Goal: Task Accomplishment & Management: Use online tool/utility

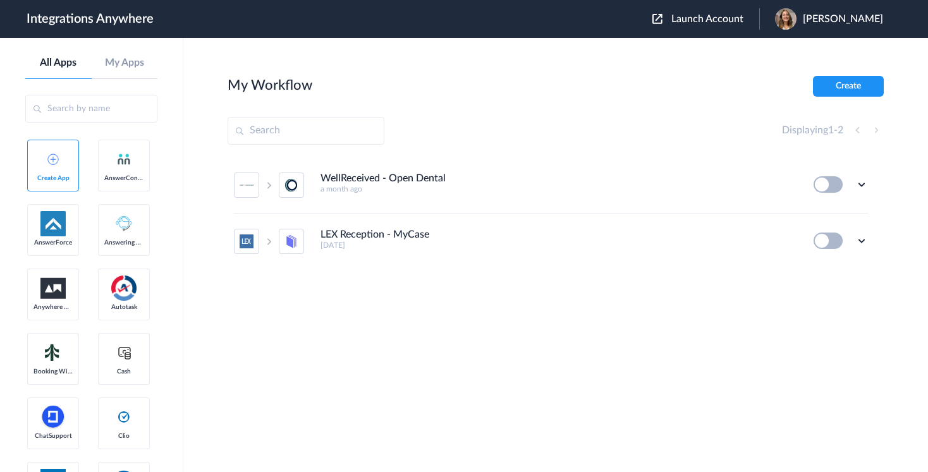
click at [700, 16] on span "Launch Account" at bounding box center [707, 19] width 72 height 10
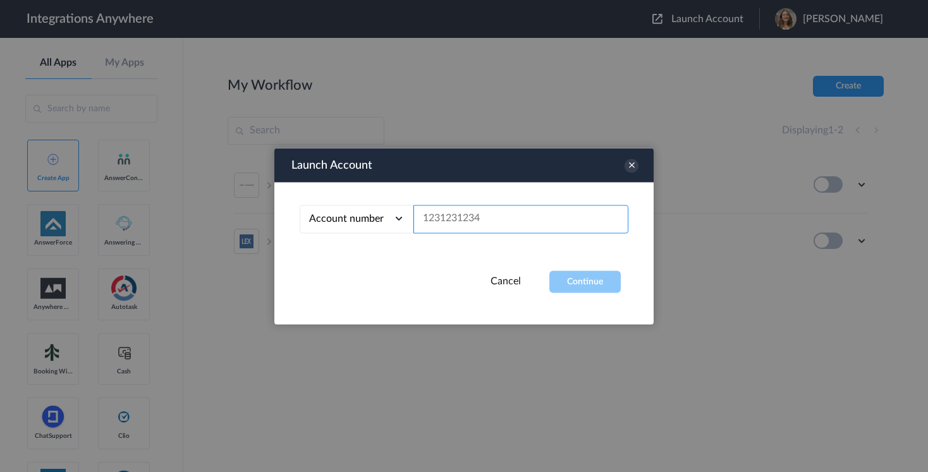
click at [502, 216] on input "text" at bounding box center [520, 219] width 215 height 28
paste input "8774353204"
type input "8774353204"
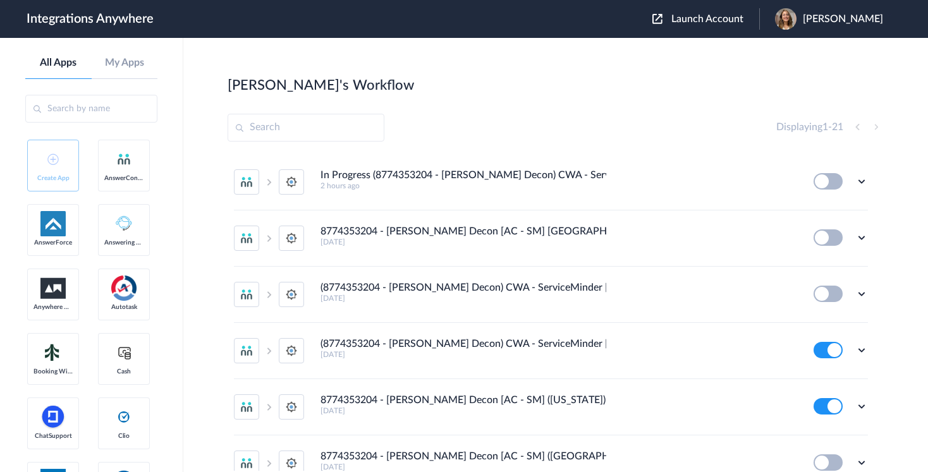
click at [576, 112] on section "Jason's Workflow Create Displaying 1 - 21 In Progress (8774353204 - Spaulding D…" at bounding box center [556, 293] width 656 height 434
click at [701, 85] on div "Jason's Workflow Create" at bounding box center [556, 85] width 656 height 18
click at [857, 128] on div "Displaying 1 - 21" at bounding box center [829, 126] width 107 height 15
click at [876, 126] on div "Displaying 1 - 21" at bounding box center [829, 126] width 107 height 15
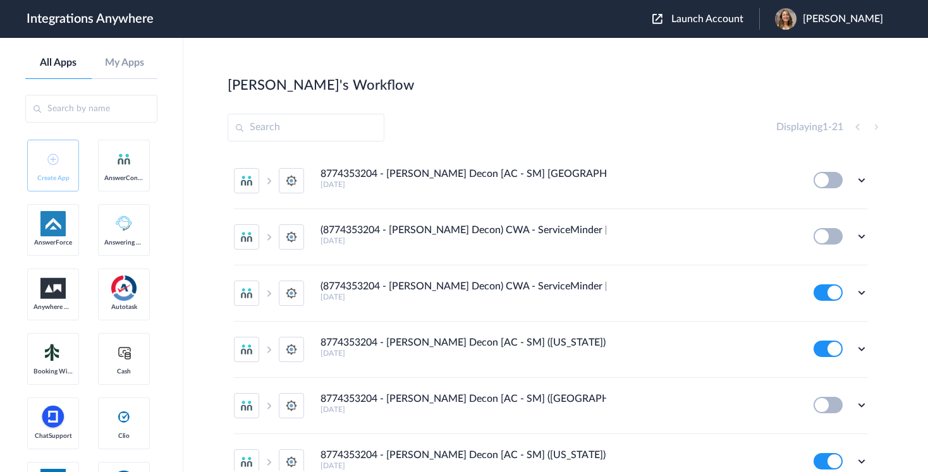
scroll to position [87, 0]
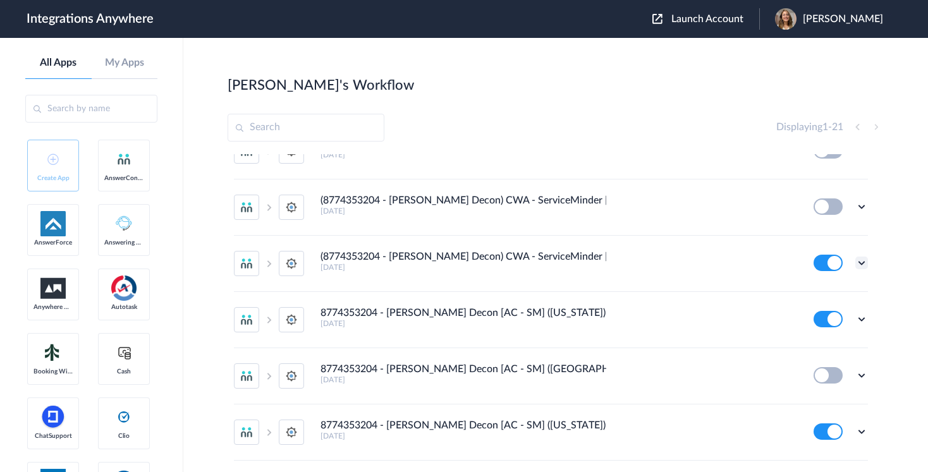
click at [862, 264] on icon at bounding box center [861, 263] width 13 height 13
click at [520, 82] on div "Jason's Workflow Create" at bounding box center [556, 85] width 656 height 18
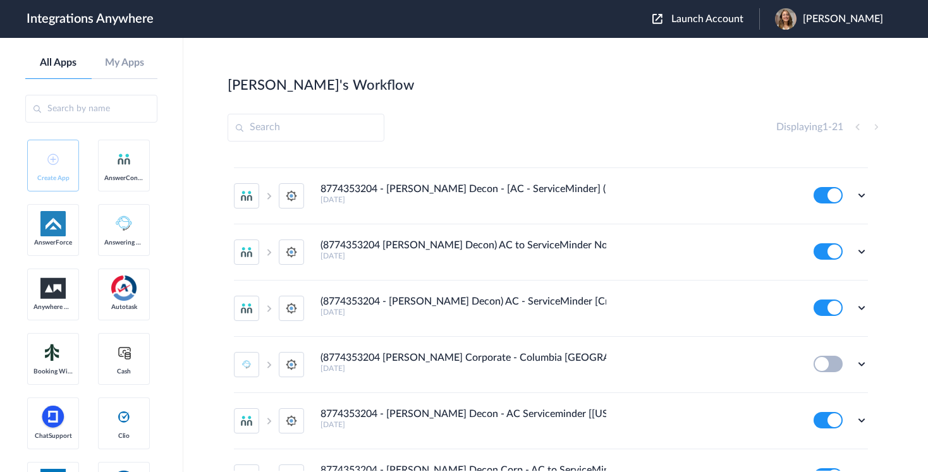
scroll to position [556, 0]
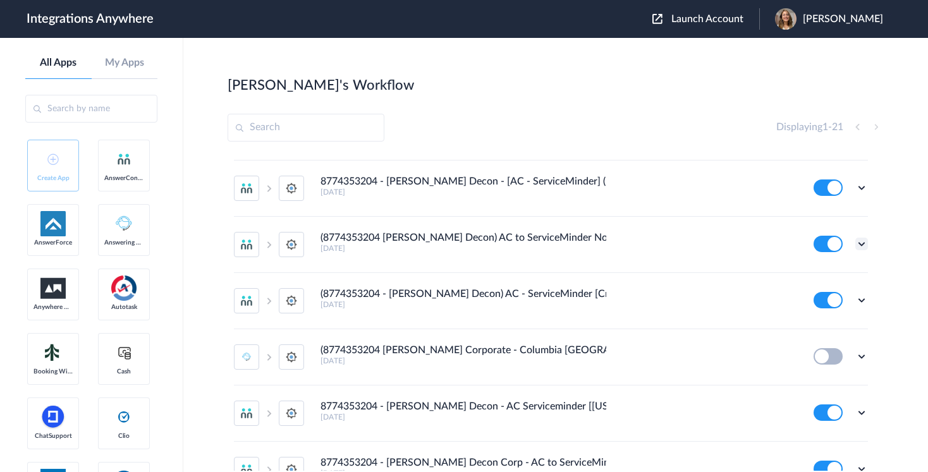
click at [861, 241] on icon at bounding box center [861, 244] width 13 height 13
click at [819, 296] on link "Task history" at bounding box center [825, 296] width 61 height 9
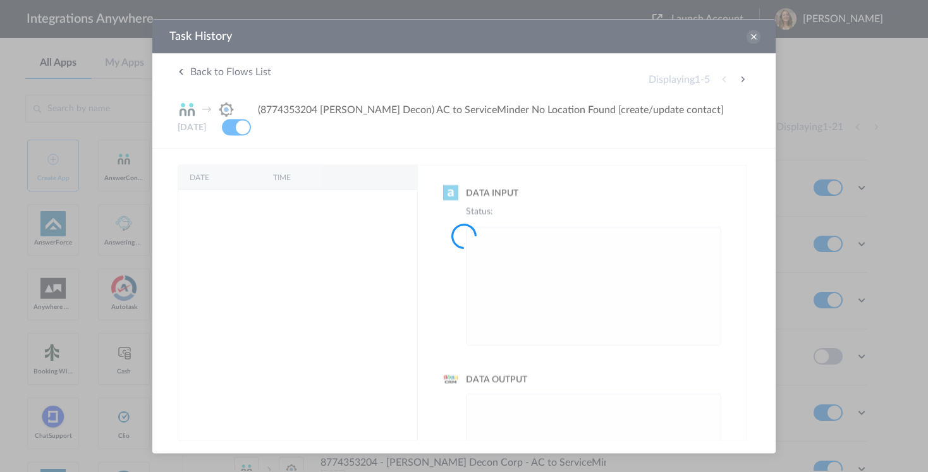
scroll to position [0, 0]
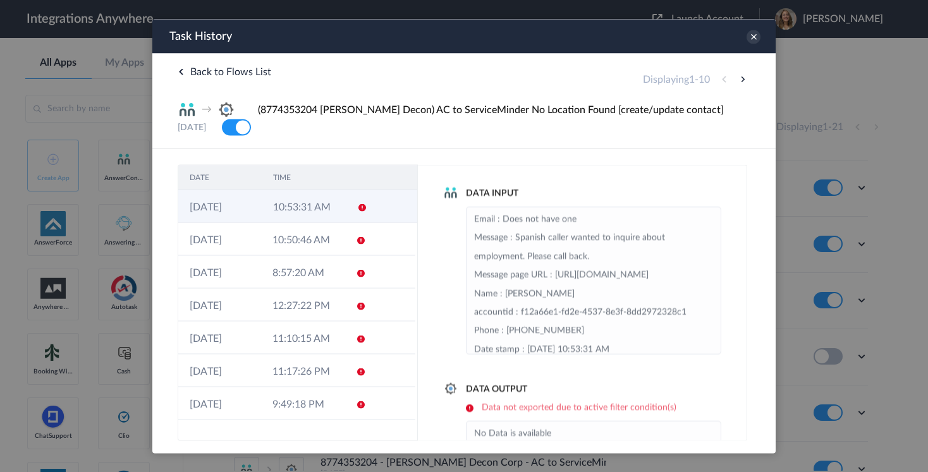
click at [367, 202] on td at bounding box center [358, 206] width 24 height 33
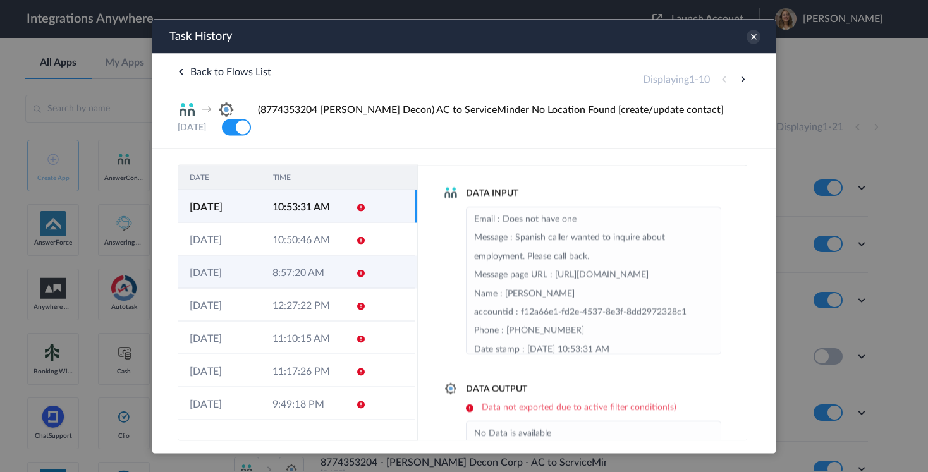
scroll to position [87, 0]
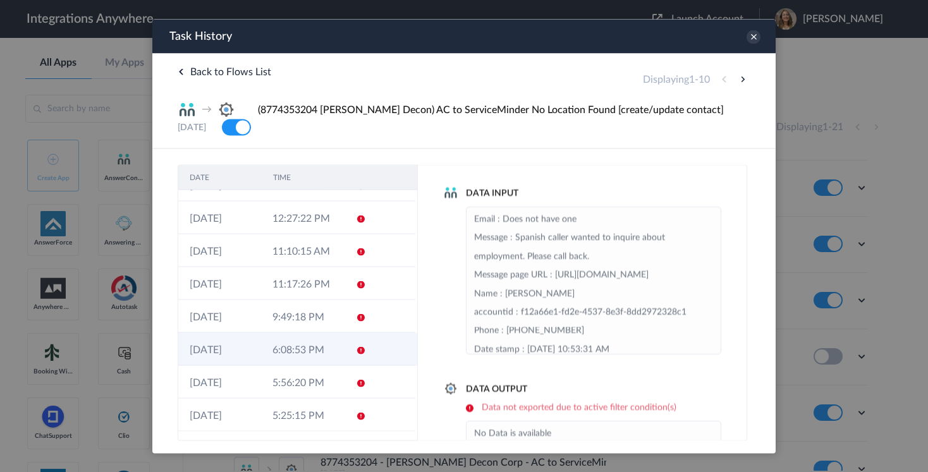
click at [337, 361] on td "6:08:53 PM" at bounding box center [302, 348] width 83 height 33
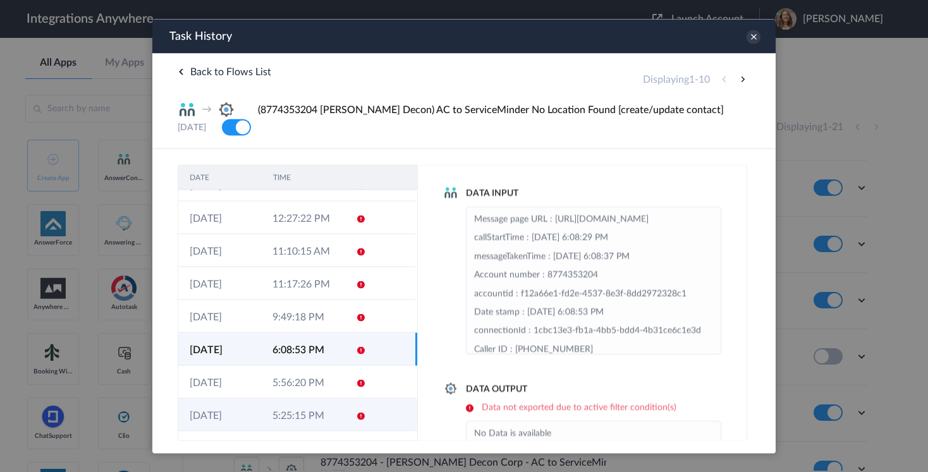
click at [336, 408] on td "5:25:15 PM" at bounding box center [302, 414] width 83 height 33
click at [301, 352] on td "6:08:53 PM" at bounding box center [302, 348] width 83 height 33
click at [741, 78] on button at bounding box center [742, 78] width 15 height 15
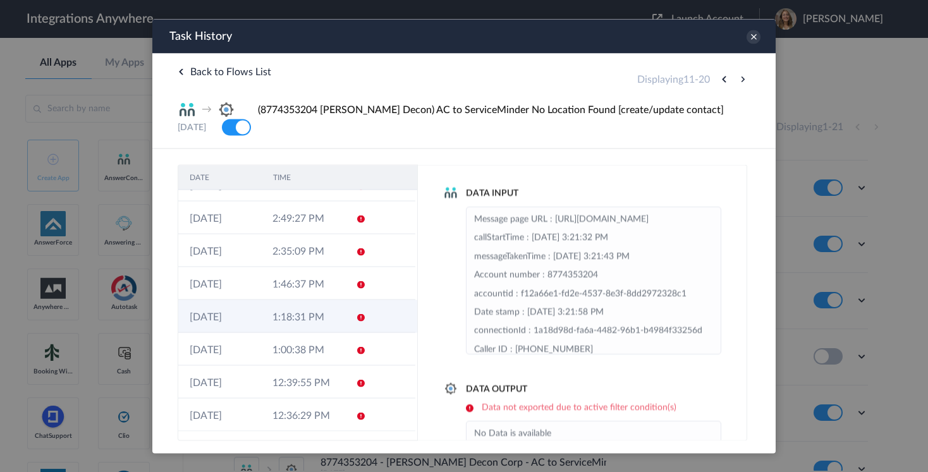
scroll to position [0, 0]
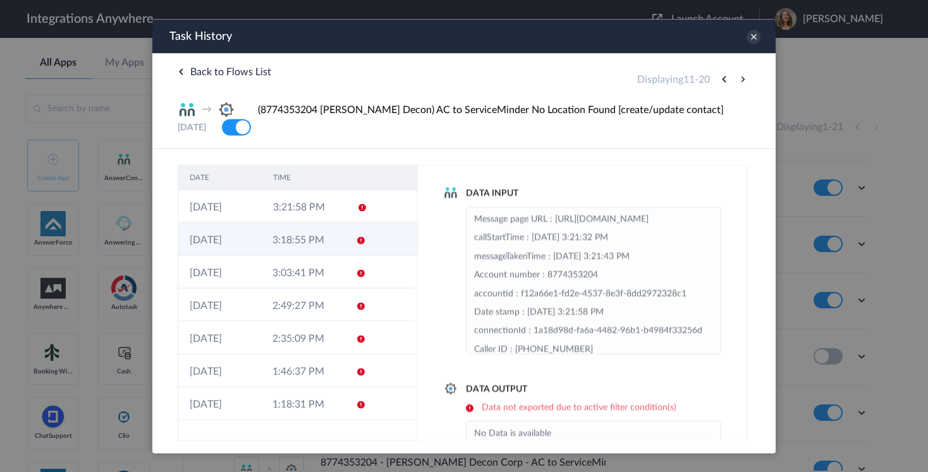
click at [327, 227] on td "3:18:55 PM" at bounding box center [302, 238] width 83 height 33
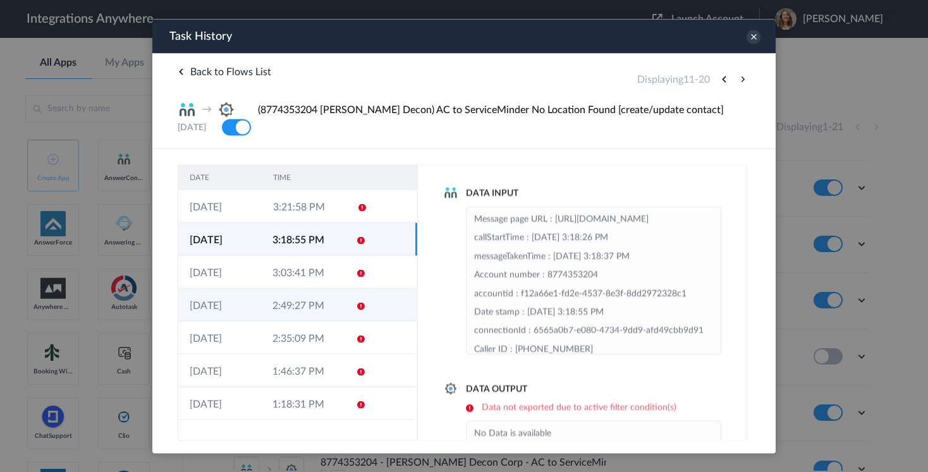
click at [311, 304] on td "2:49:27 PM" at bounding box center [302, 304] width 83 height 33
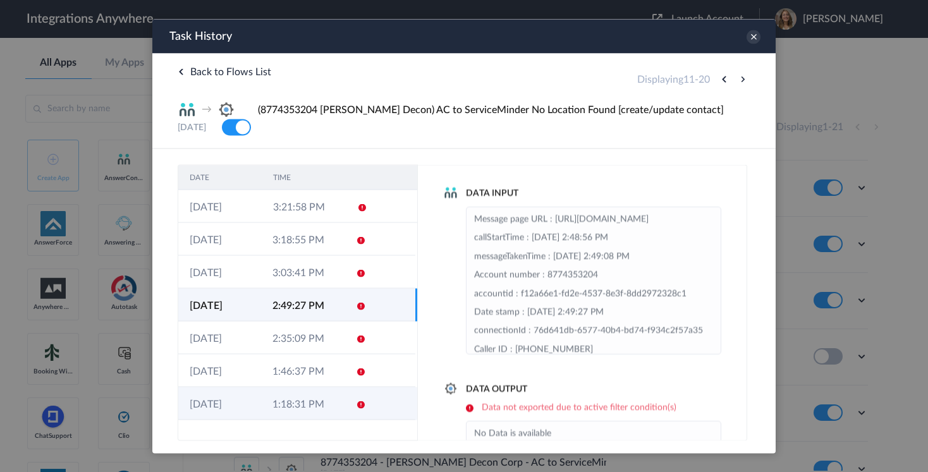
click at [309, 407] on td "1:18:31 PM" at bounding box center [302, 403] width 83 height 33
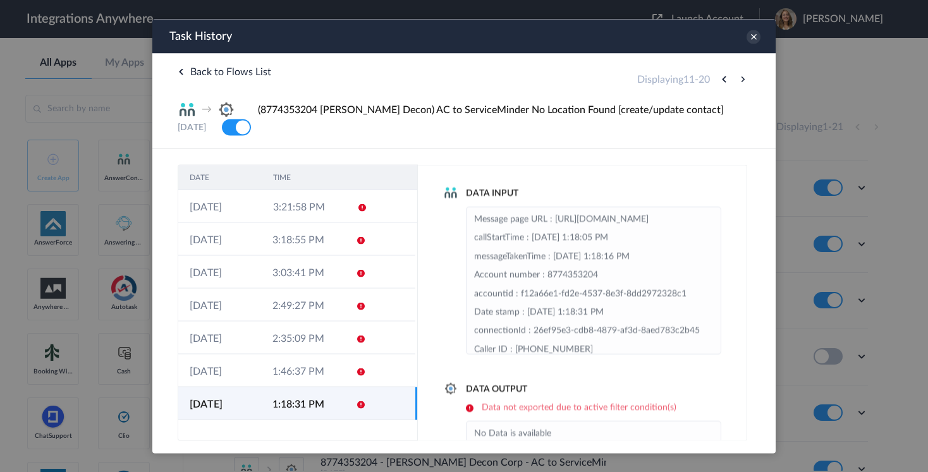
scroll to position [87, 0]
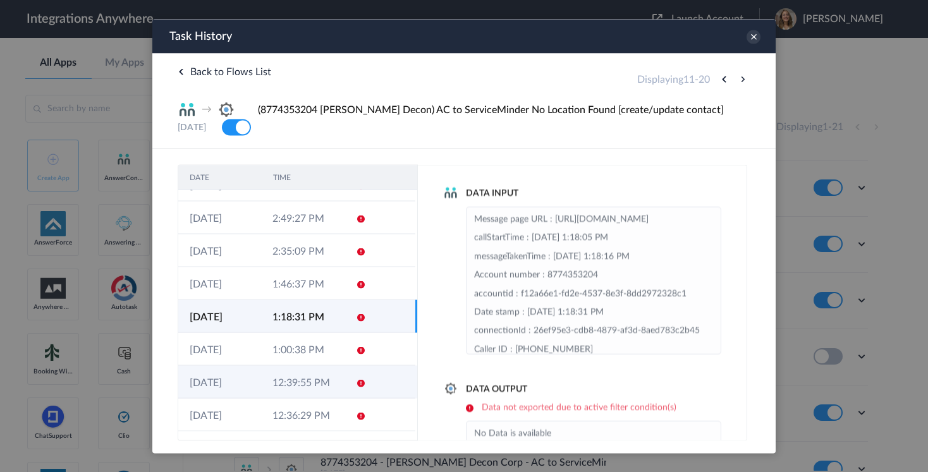
click at [323, 375] on td "12:39:55 PM" at bounding box center [302, 381] width 83 height 33
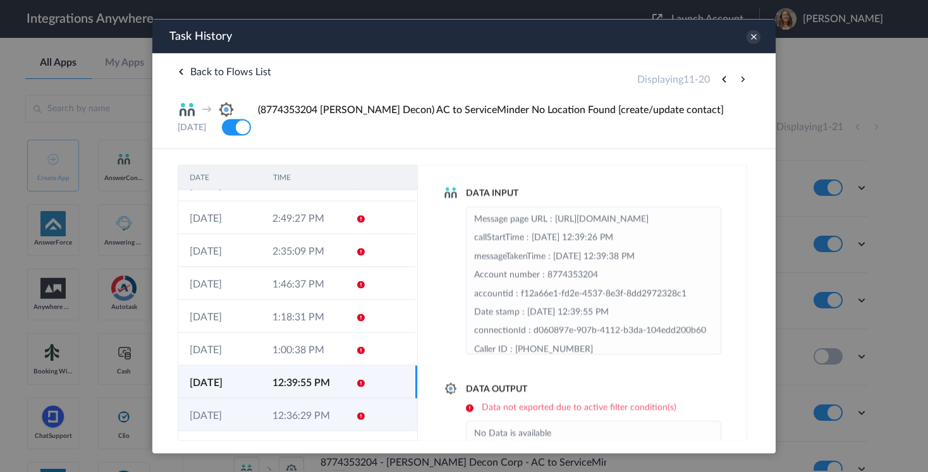
click at [322, 414] on td "12:36:29 PM" at bounding box center [302, 414] width 83 height 33
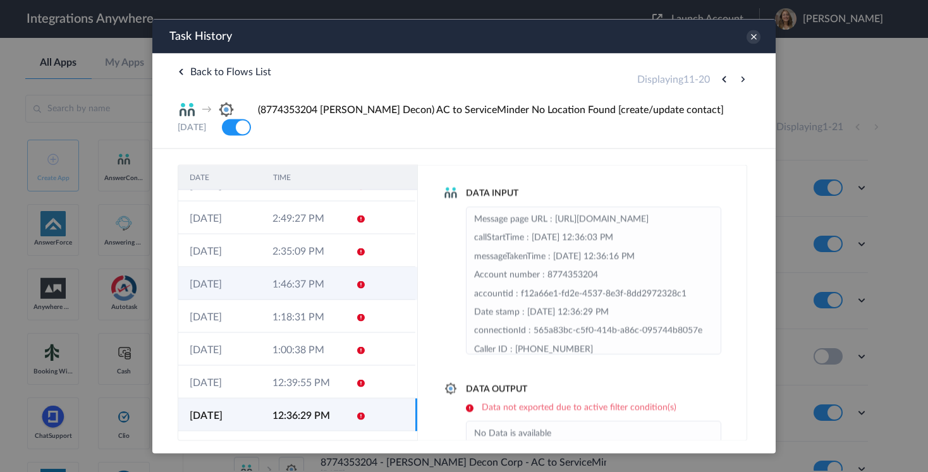
click at [298, 267] on td "1:46:37 PM" at bounding box center [302, 283] width 83 height 33
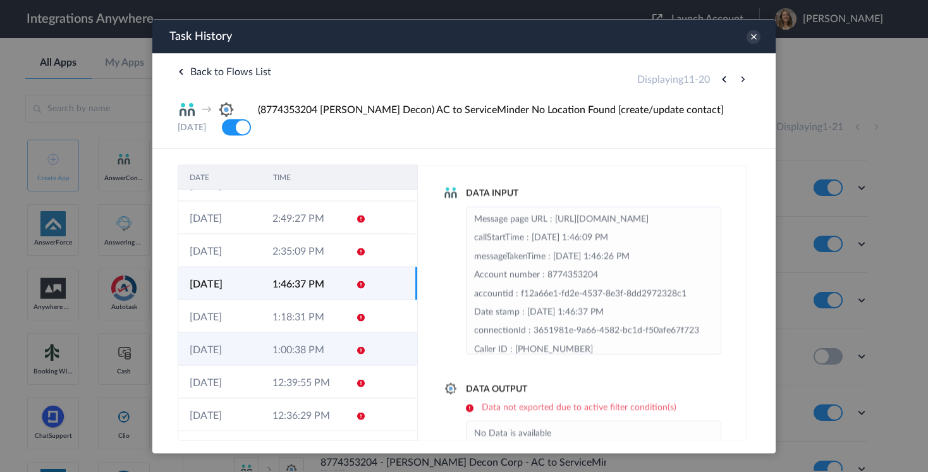
click at [279, 350] on td "1:00:38 PM" at bounding box center [302, 348] width 83 height 33
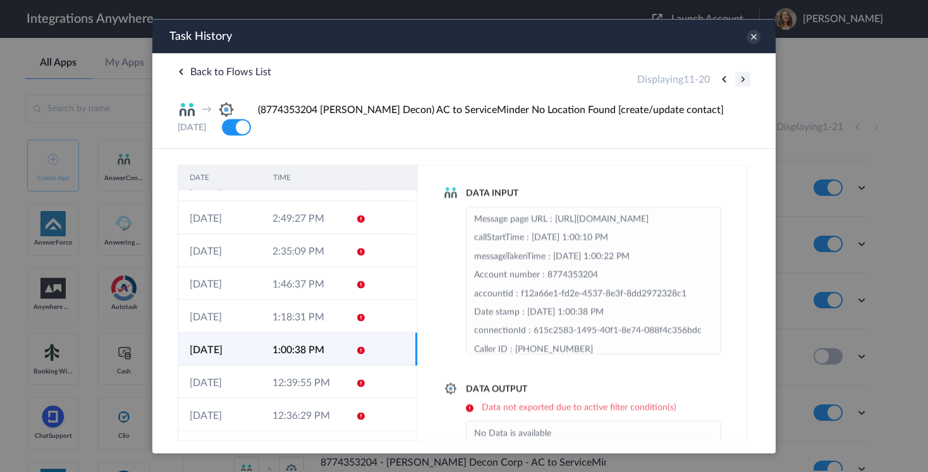
click at [739, 82] on button at bounding box center [742, 78] width 15 height 15
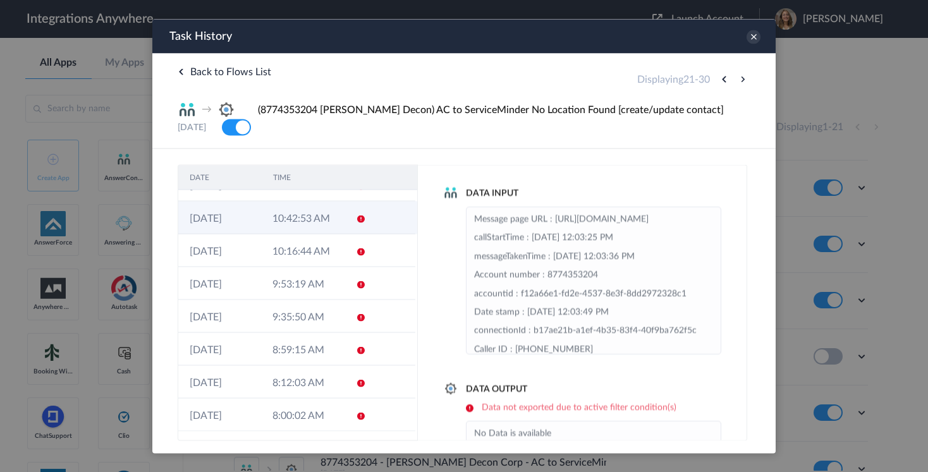
scroll to position [0, 0]
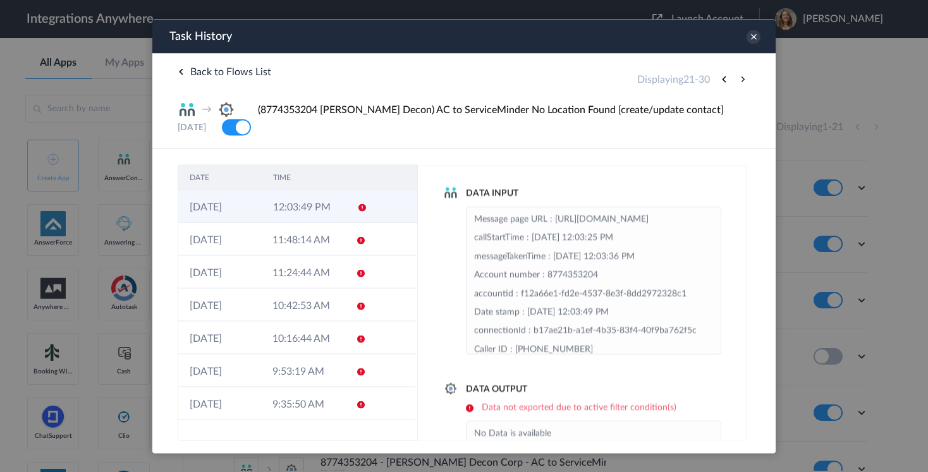
click at [310, 216] on td "12:03:49 PM" at bounding box center [303, 206] width 83 height 33
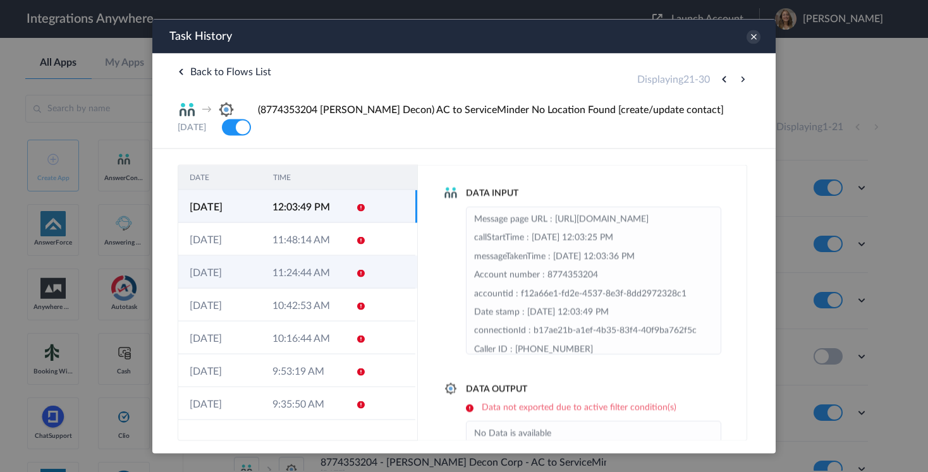
click at [308, 276] on td "11:24:44 AM" at bounding box center [302, 271] width 83 height 33
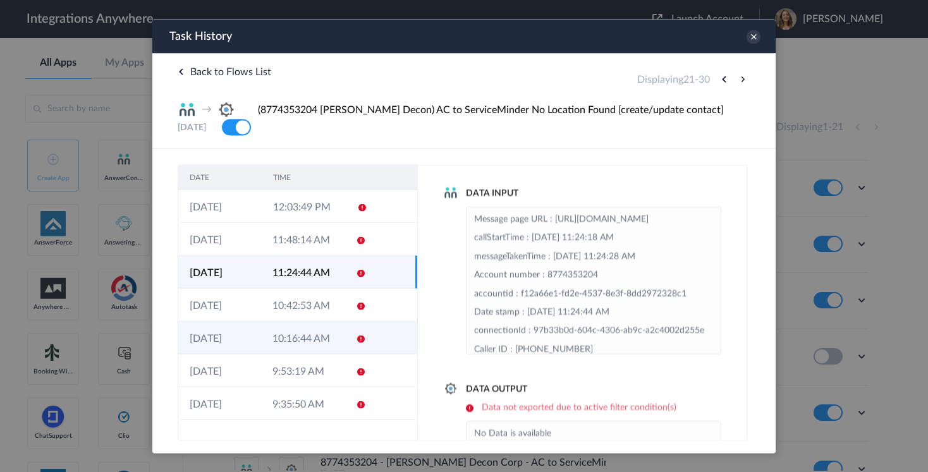
click at [312, 342] on td "10:16:44 AM" at bounding box center [302, 337] width 83 height 33
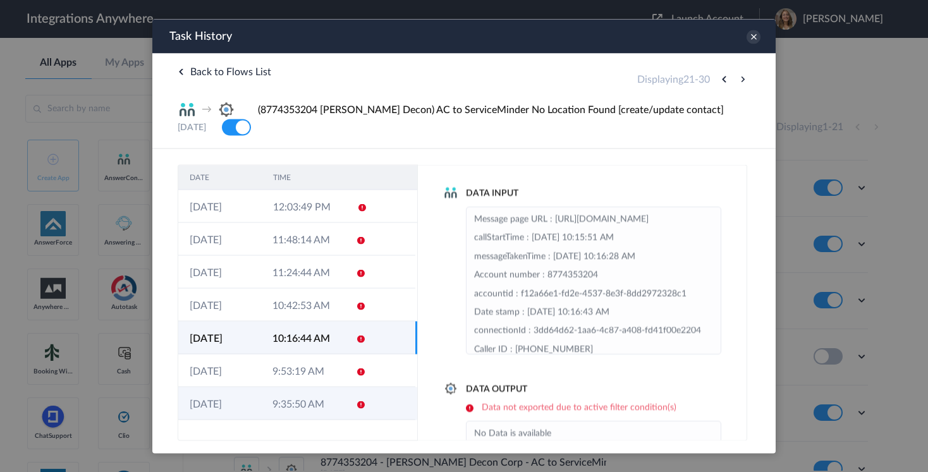
click at [314, 399] on td "9:35:50 AM" at bounding box center [302, 403] width 83 height 33
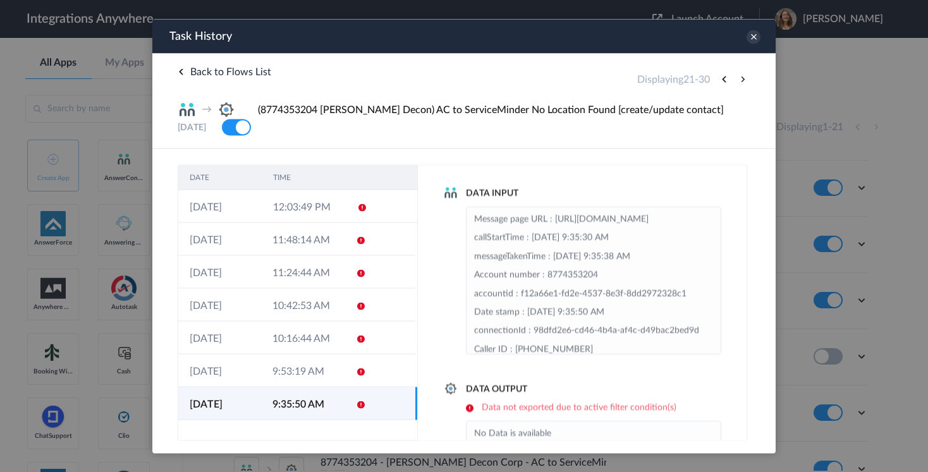
scroll to position [87, 0]
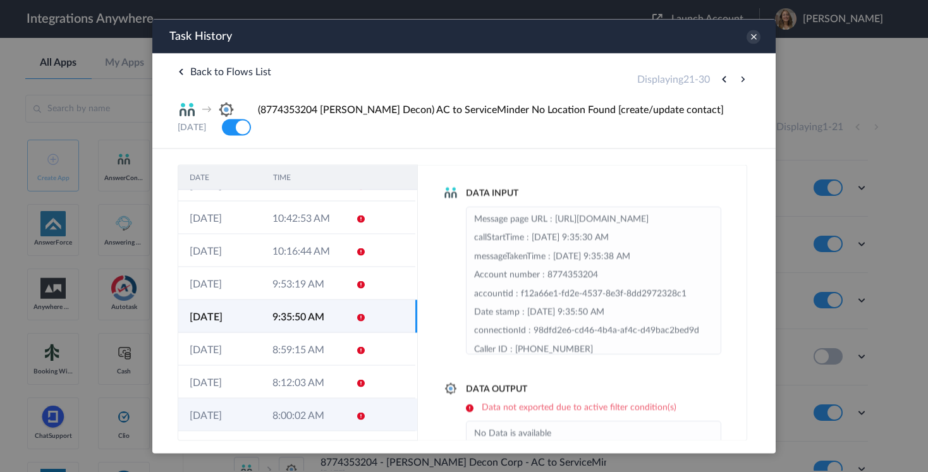
click at [309, 420] on td "8:00:02 AM" at bounding box center [302, 414] width 83 height 33
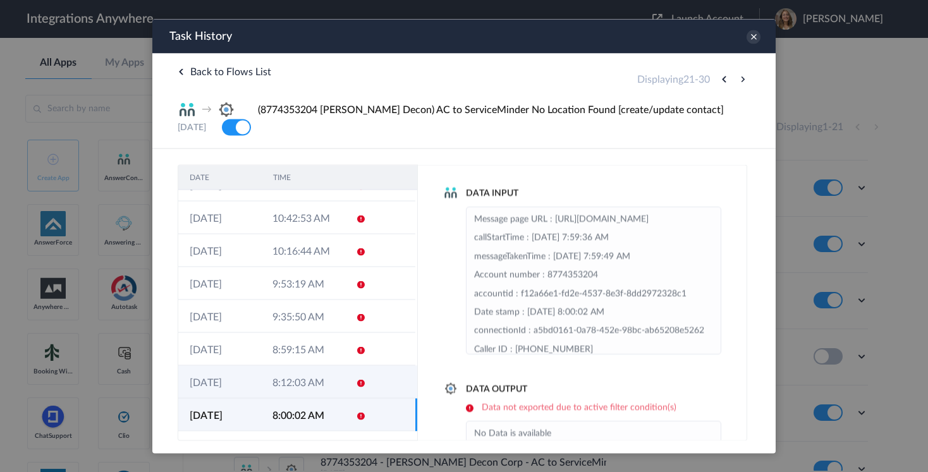
click at [301, 387] on td "8:12:03 AM" at bounding box center [302, 381] width 83 height 33
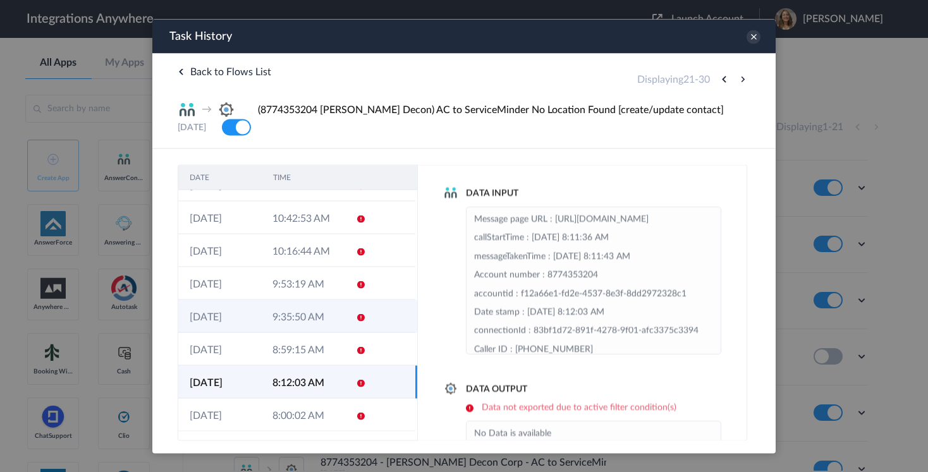
click at [294, 329] on td "9:35:50 AM" at bounding box center [302, 316] width 83 height 33
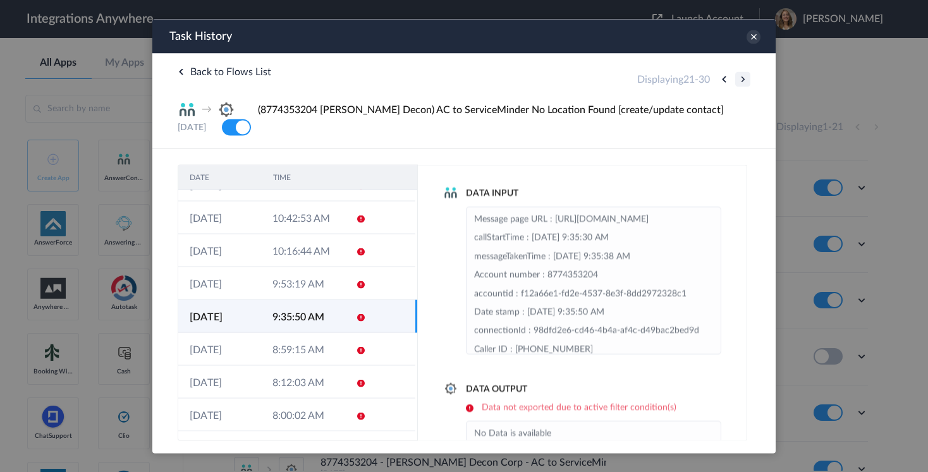
click at [741, 74] on button at bounding box center [742, 78] width 15 height 15
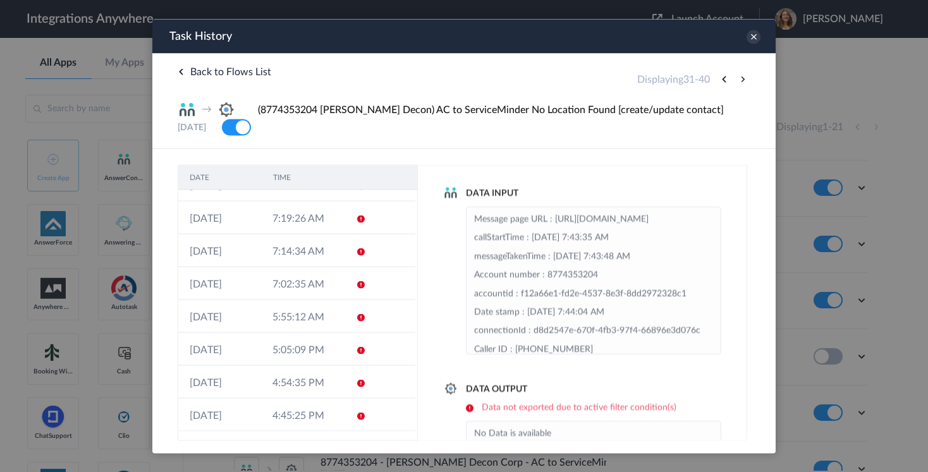
scroll to position [0, 0]
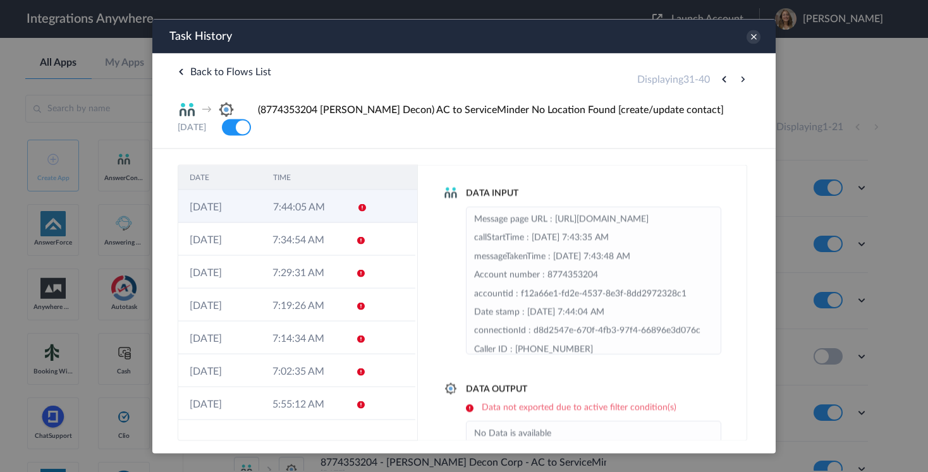
click at [325, 207] on td "7:44:05 AM" at bounding box center [303, 206] width 83 height 33
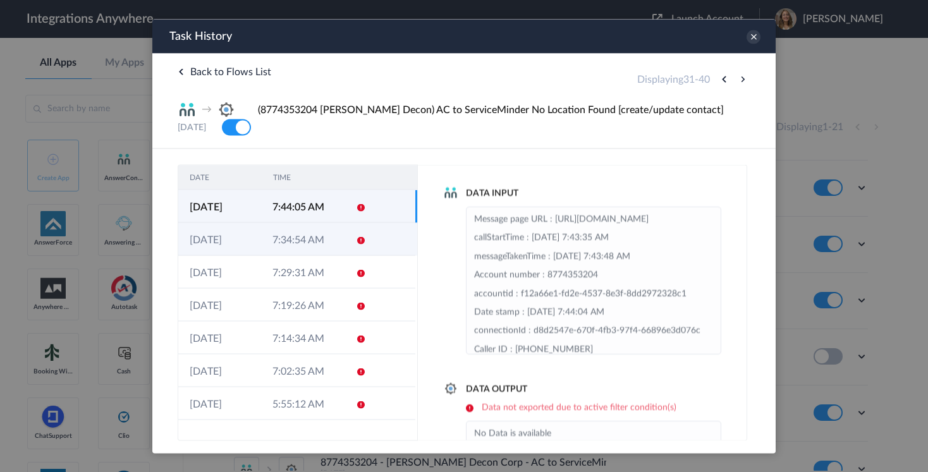
click at [325, 253] on td "7:34:54 AM" at bounding box center [302, 238] width 83 height 33
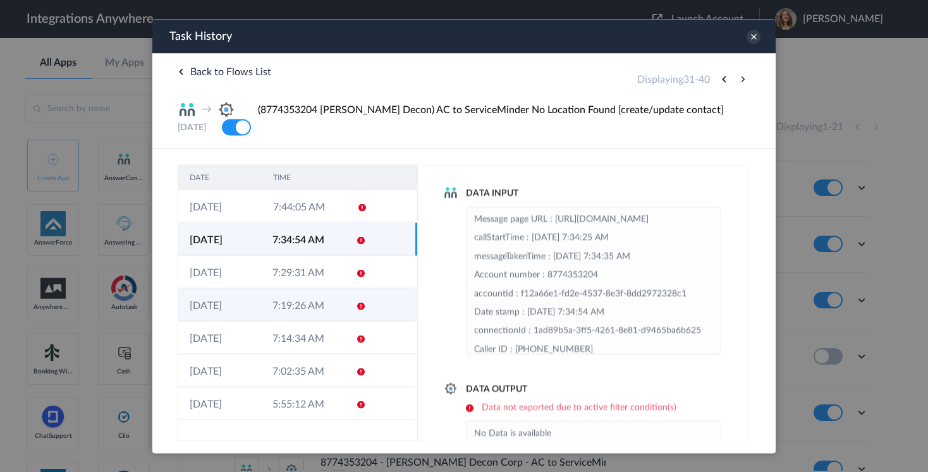
click at [319, 321] on td "7:19:26 AM" at bounding box center [302, 304] width 83 height 33
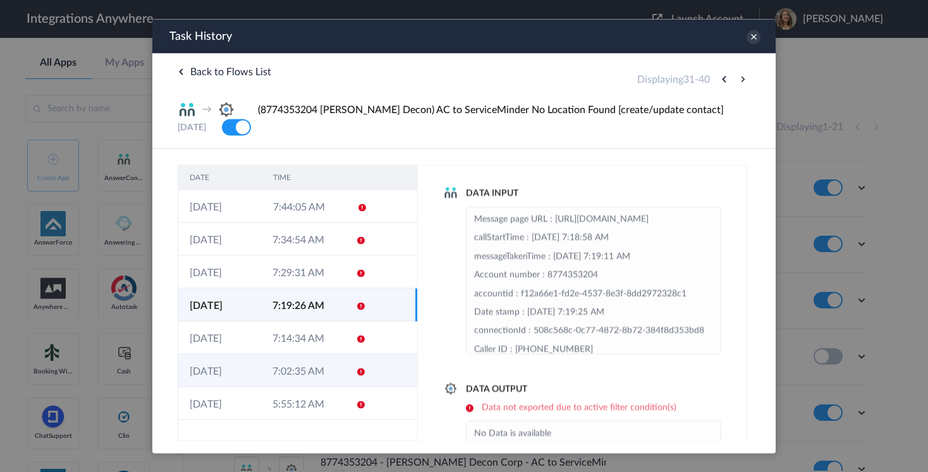
click at [312, 381] on td "7:02:35 AM" at bounding box center [302, 370] width 83 height 33
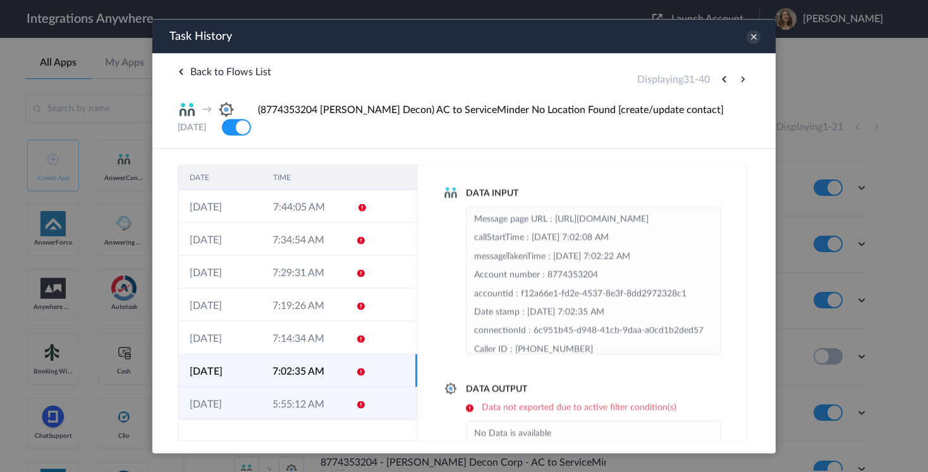
scroll to position [87, 0]
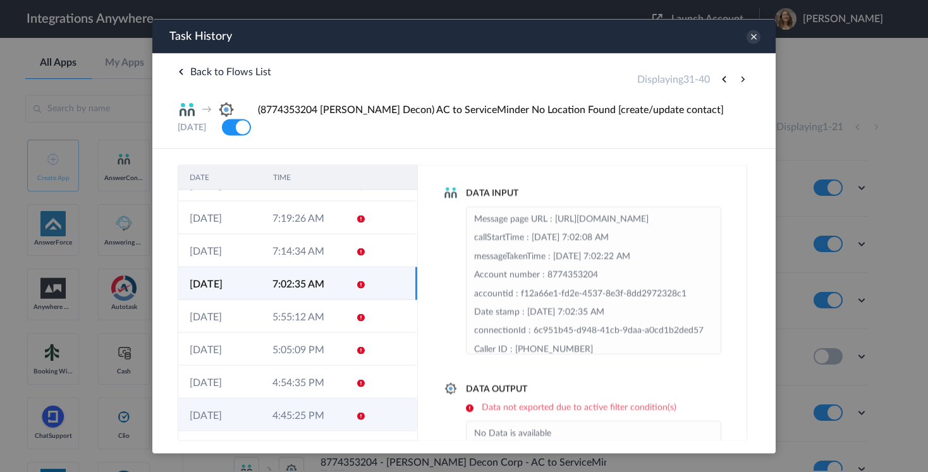
click at [315, 413] on td "4:45:25 PM" at bounding box center [302, 414] width 83 height 33
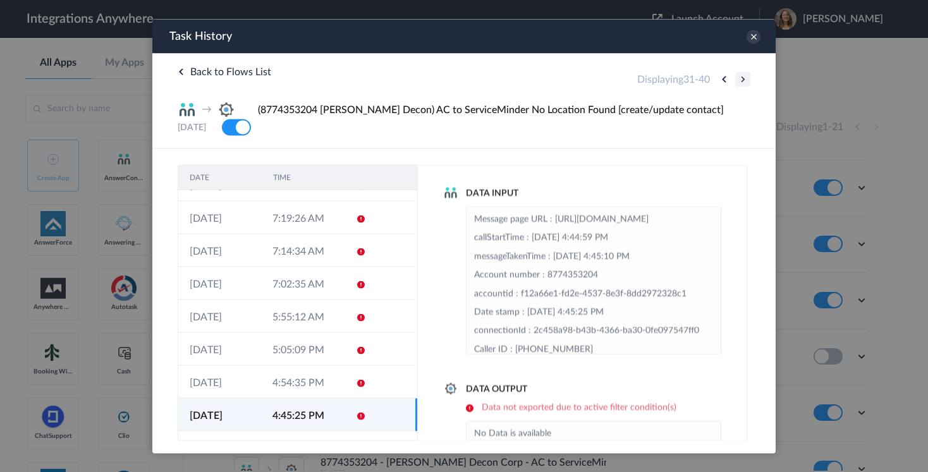
click at [740, 80] on button at bounding box center [742, 78] width 15 height 15
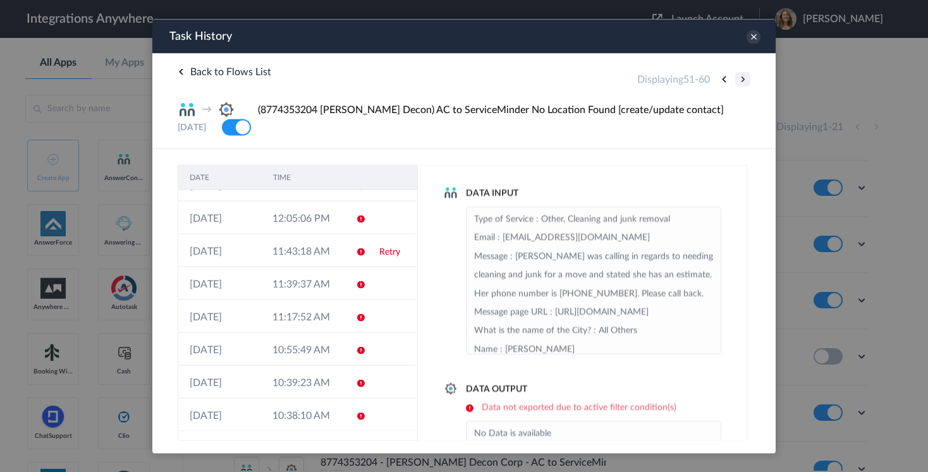
click at [740, 80] on button at bounding box center [742, 78] width 15 height 15
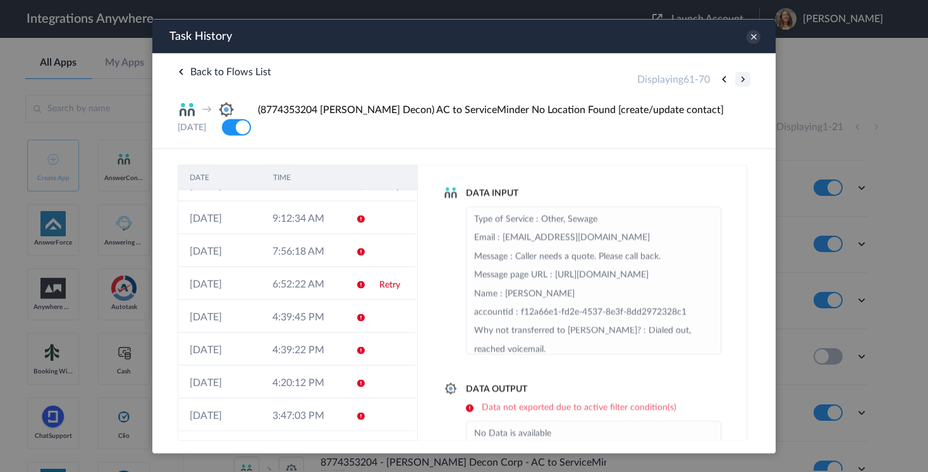
click at [740, 80] on button at bounding box center [742, 78] width 15 height 15
click at [741, 84] on button at bounding box center [742, 78] width 15 height 15
click at [742, 78] on button at bounding box center [742, 78] width 15 height 15
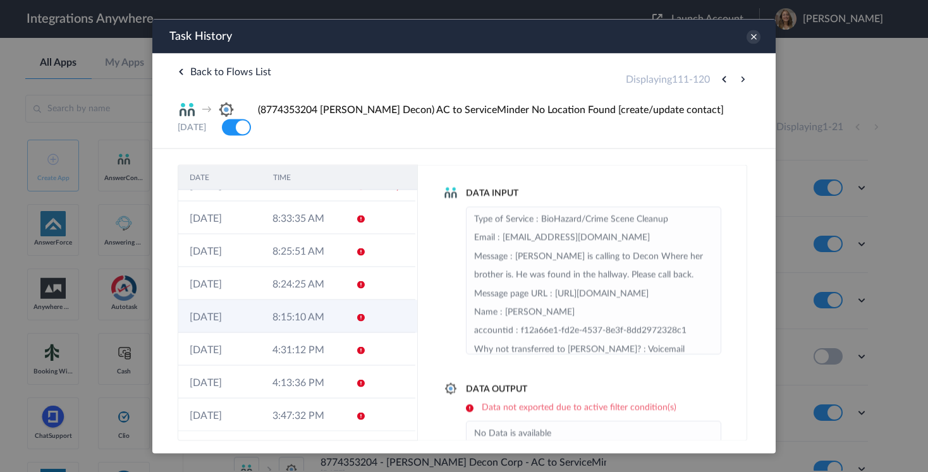
scroll to position [0, 0]
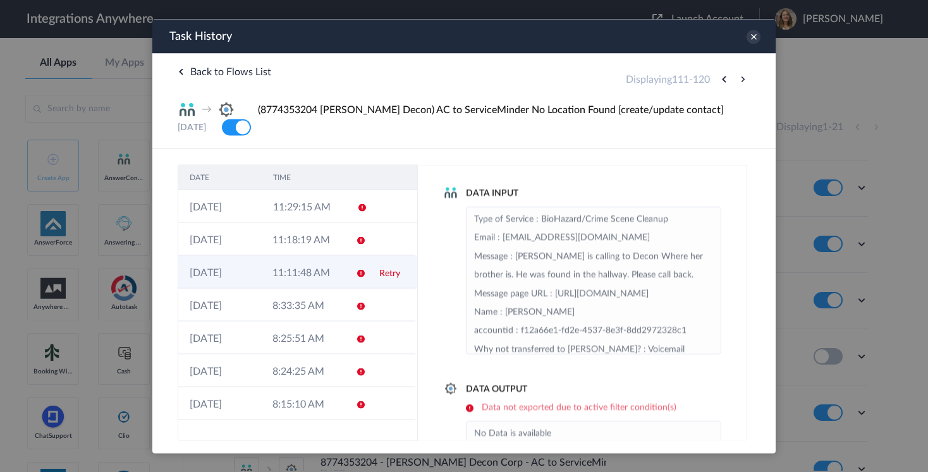
click at [284, 271] on td "11:11:48 AM" at bounding box center [302, 271] width 83 height 33
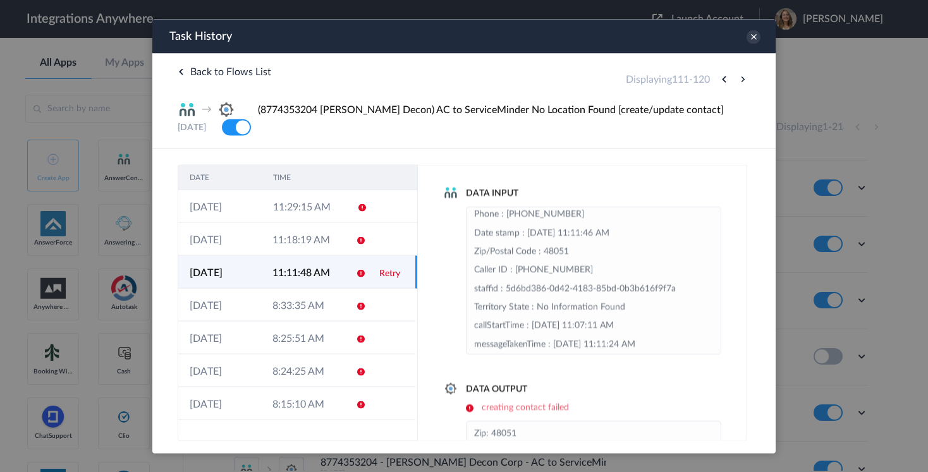
scroll to position [417, 0]
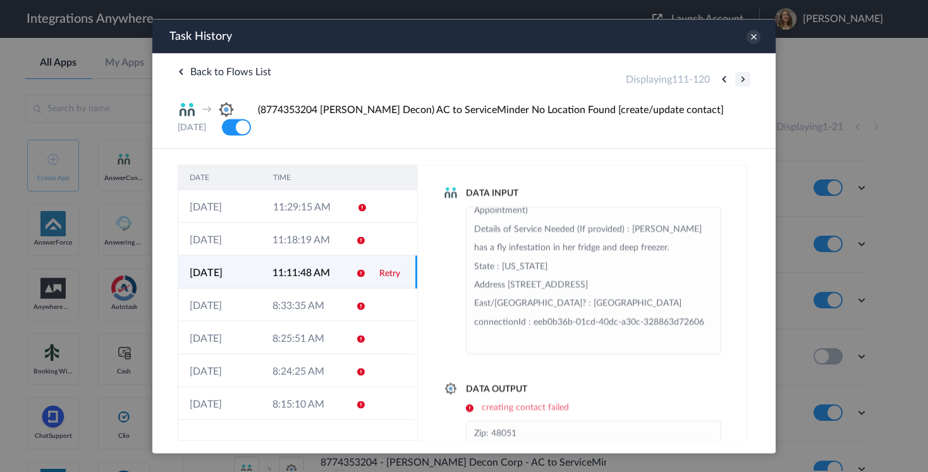
click at [738, 79] on button at bounding box center [742, 78] width 15 height 15
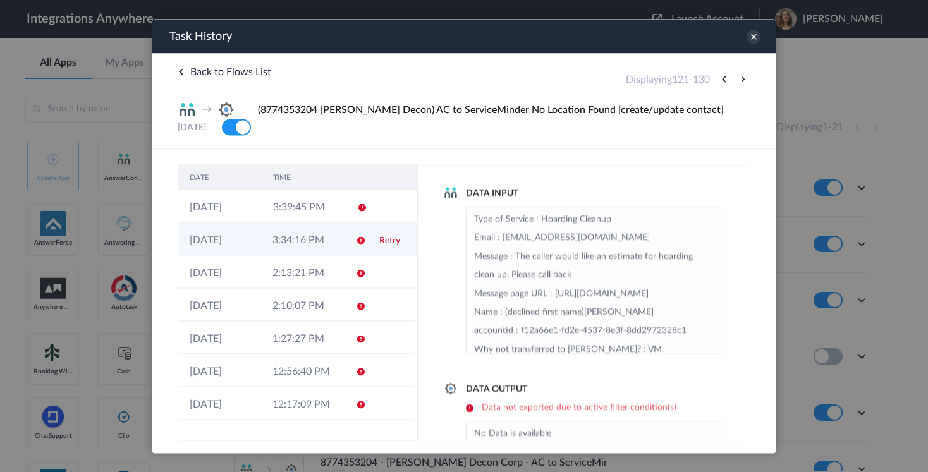
click at [305, 247] on td "3:34:16 PM" at bounding box center [302, 238] width 83 height 33
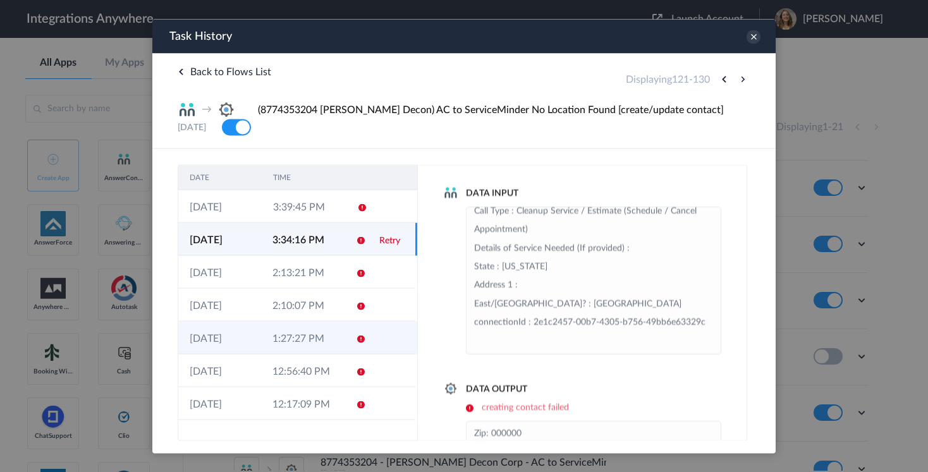
scroll to position [87, 0]
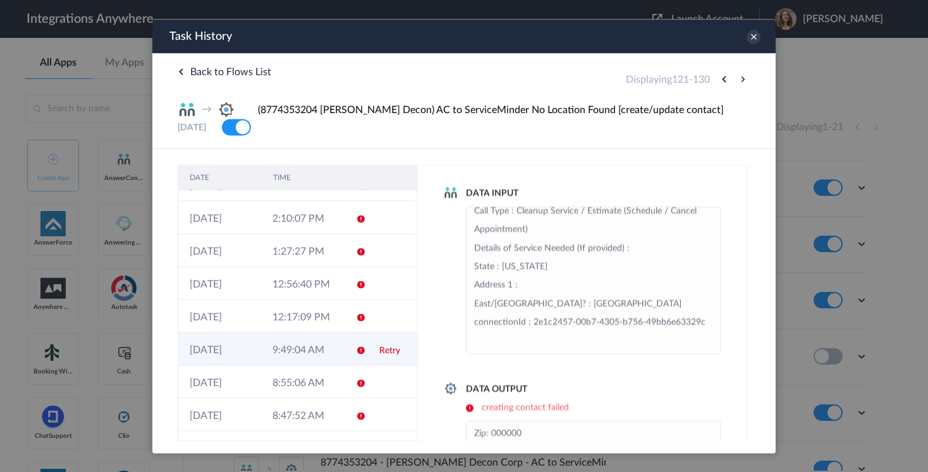
click at [277, 356] on td "9:49:04 AM" at bounding box center [302, 348] width 83 height 33
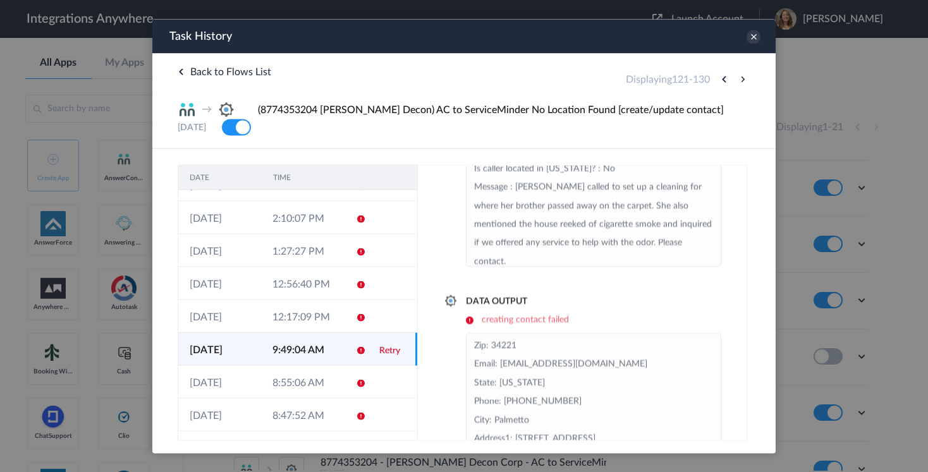
scroll to position [150, 0]
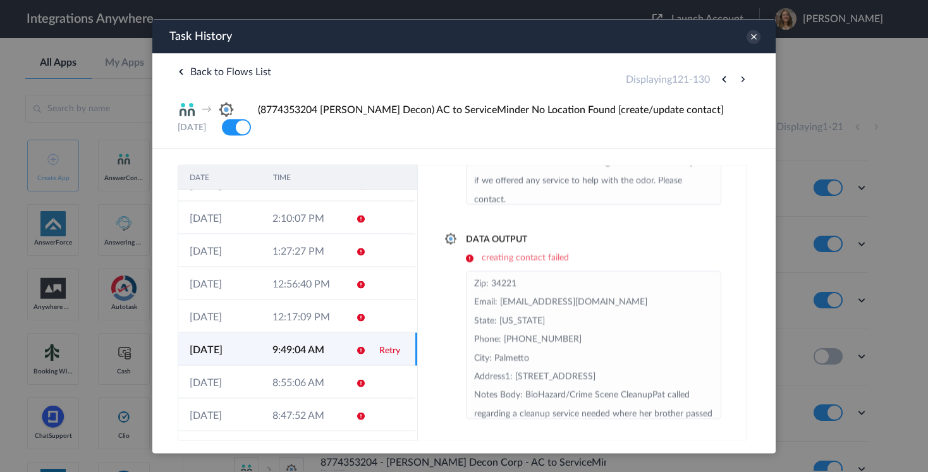
click at [512, 267] on div "Data Output creating contact failed Zip: 34221 Email: pat_dietrich@yahoo.com St…" at bounding box center [582, 326] width 278 height 186
click at [389, 349] on link "Retry" at bounding box center [389, 350] width 21 height 9
click at [471, 256] on h6 "creating contact failed" at bounding box center [593, 257] width 255 height 11
click at [471, 257] on h6 "creating contact failed" at bounding box center [593, 257] width 255 height 11
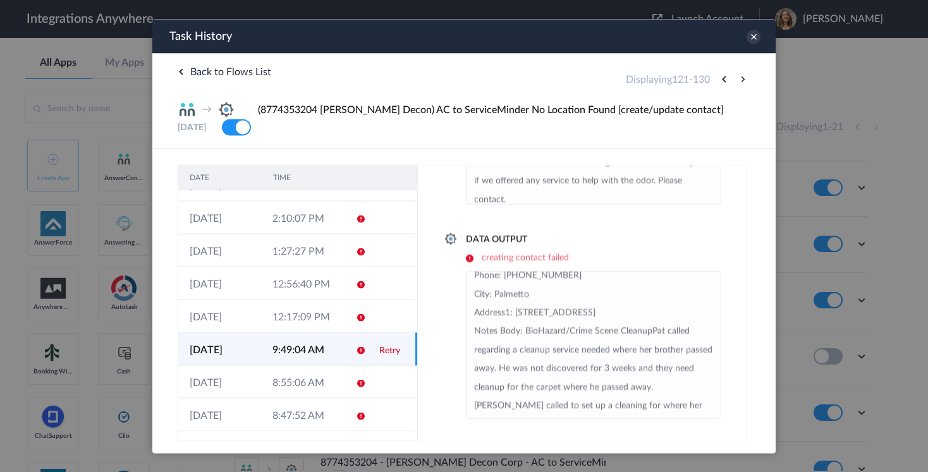
scroll to position [42, 0]
click at [752, 34] on icon at bounding box center [753, 37] width 14 height 14
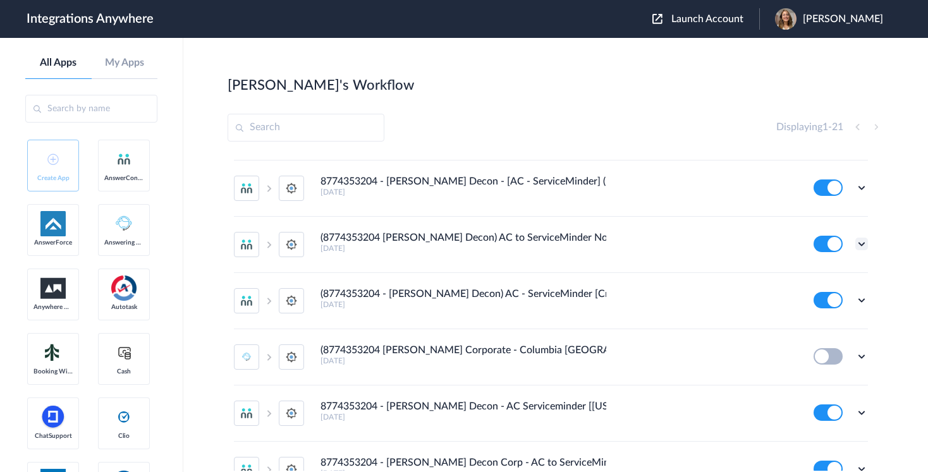
click at [861, 242] on icon at bounding box center [861, 244] width 13 height 13
click at [820, 277] on link "Edit" at bounding box center [810, 273] width 30 height 9
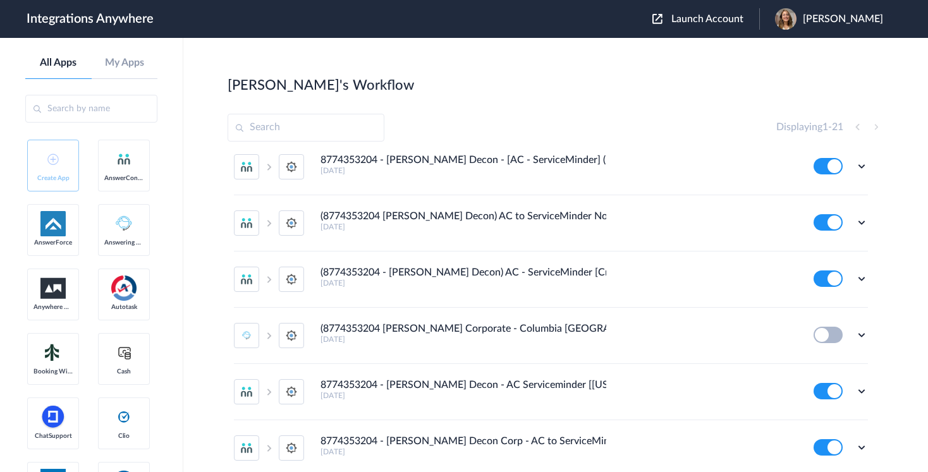
scroll to position [585, 0]
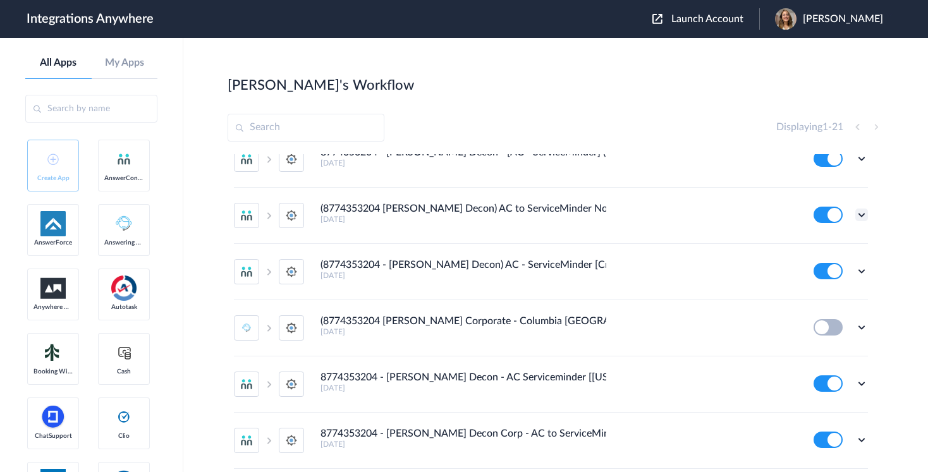
click at [858, 212] on icon at bounding box center [861, 215] width 13 height 13
click at [830, 269] on link "Task history" at bounding box center [825, 267] width 61 height 9
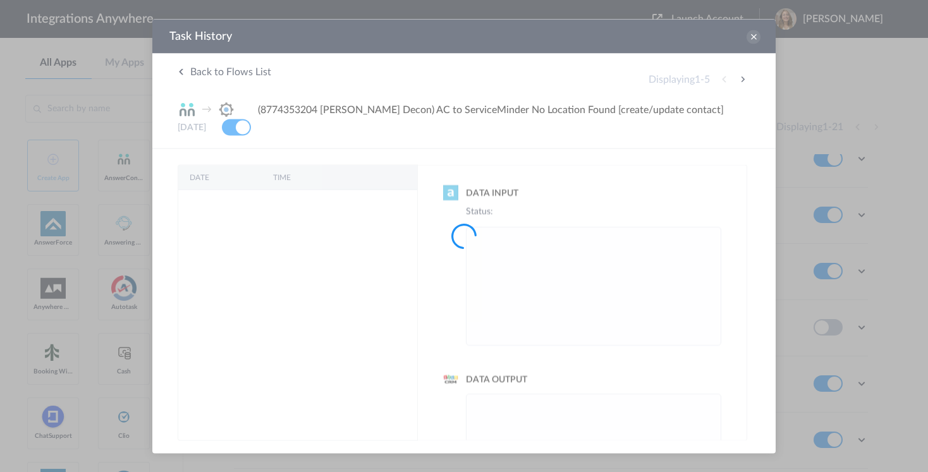
scroll to position [0, 0]
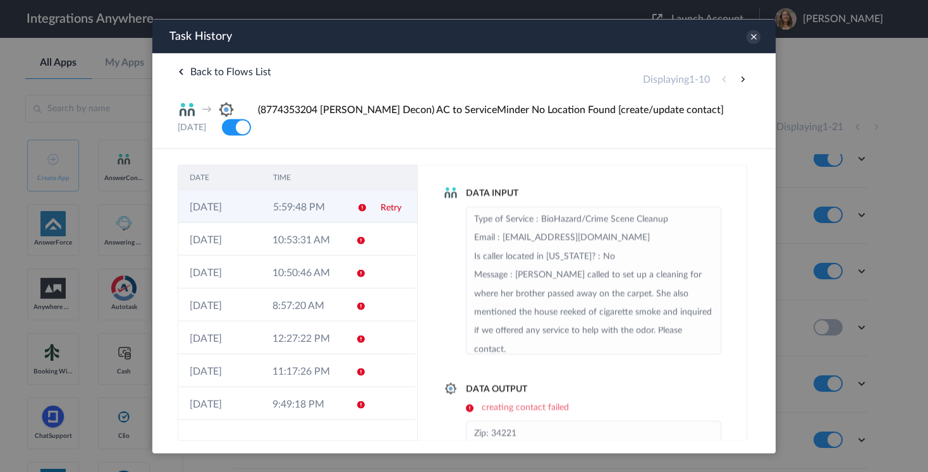
click at [319, 210] on td "5:59:48 PM" at bounding box center [303, 206] width 83 height 33
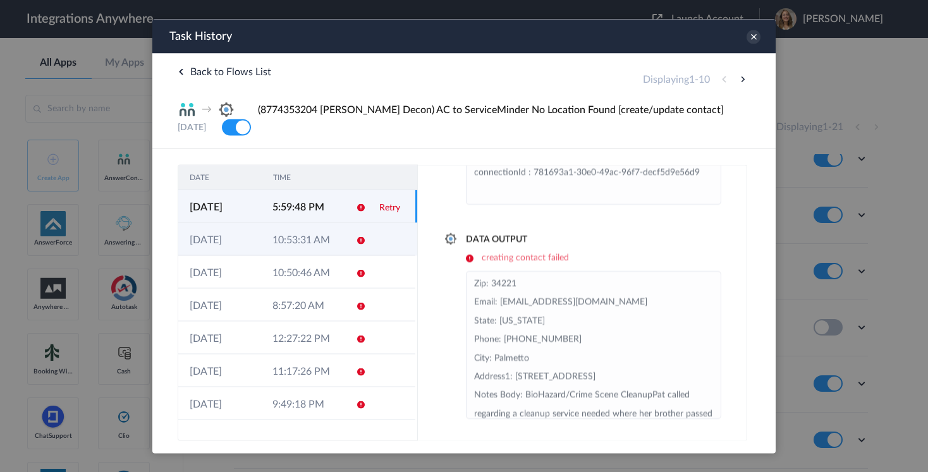
click at [253, 228] on td "31-08-2025" at bounding box center [219, 238] width 83 height 33
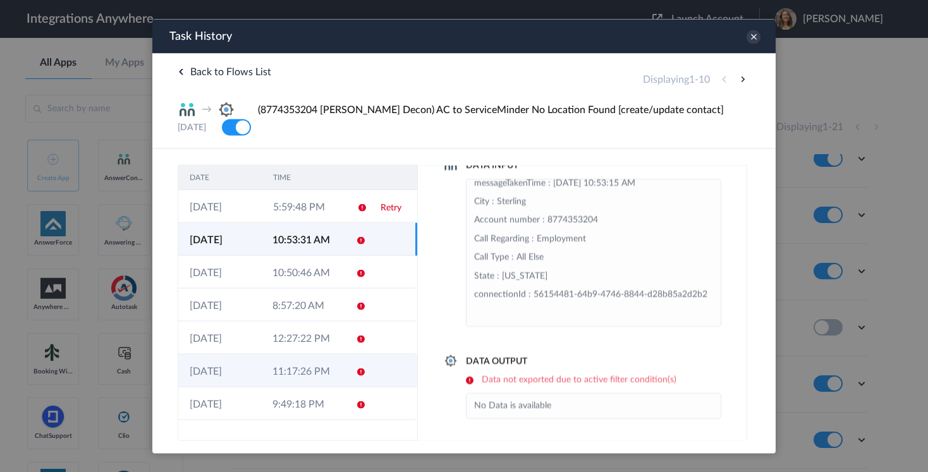
scroll to position [87, 0]
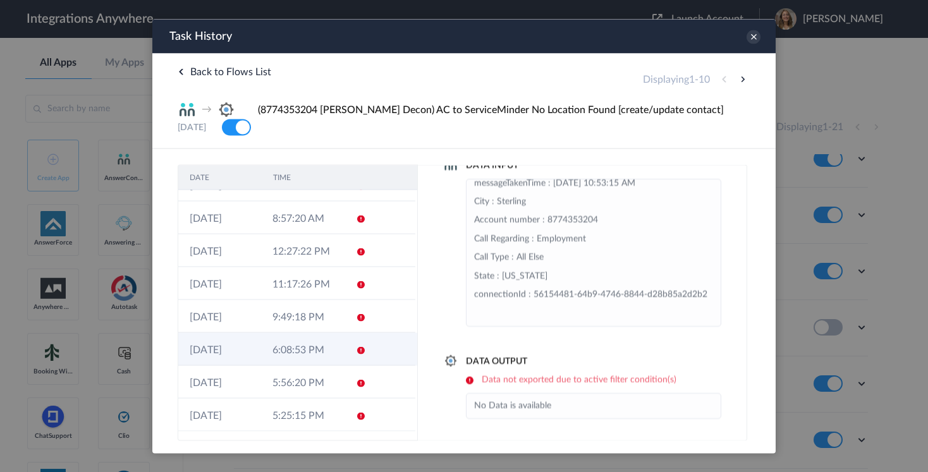
click at [281, 364] on td "6:08:53 PM" at bounding box center [302, 348] width 83 height 33
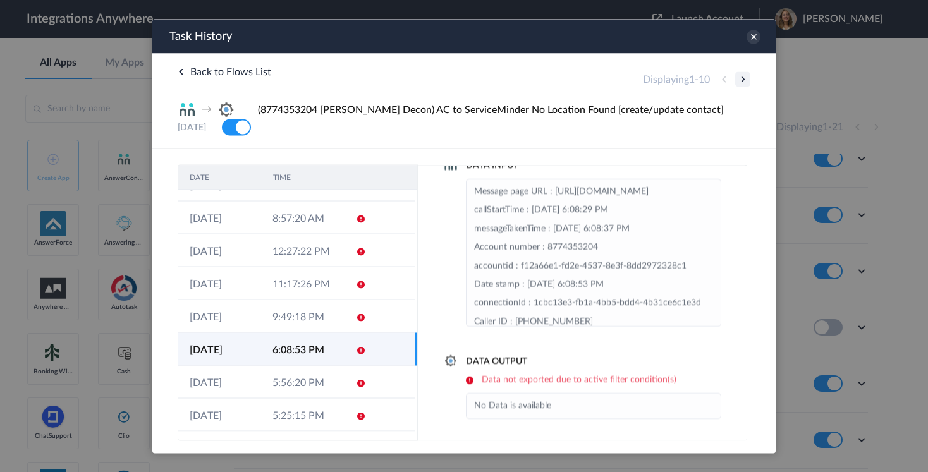
click at [741, 80] on button at bounding box center [742, 78] width 15 height 15
click at [315, 348] on td "1:00:38 PM" at bounding box center [302, 348] width 83 height 33
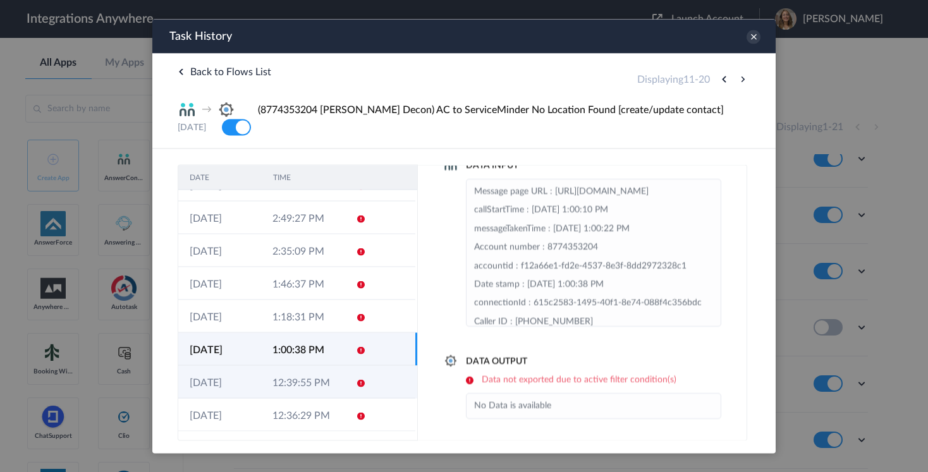
click at [319, 380] on td "12:39:55 PM" at bounding box center [302, 381] width 83 height 33
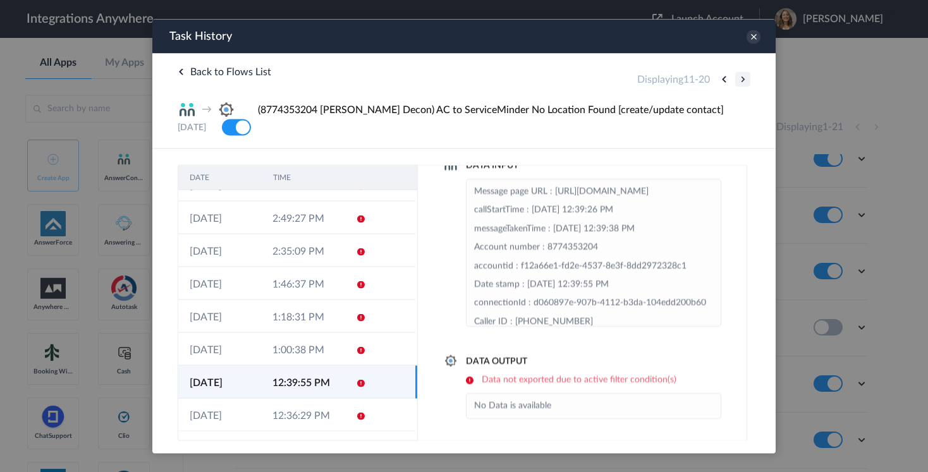
click at [746, 79] on button at bounding box center [742, 78] width 15 height 15
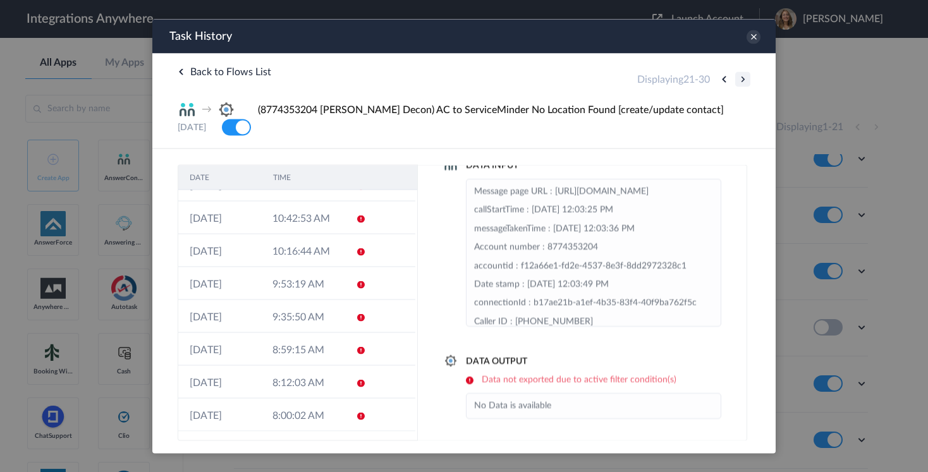
click at [739, 79] on button at bounding box center [742, 78] width 15 height 15
click at [302, 255] on td "7:14:34 AM" at bounding box center [302, 250] width 83 height 33
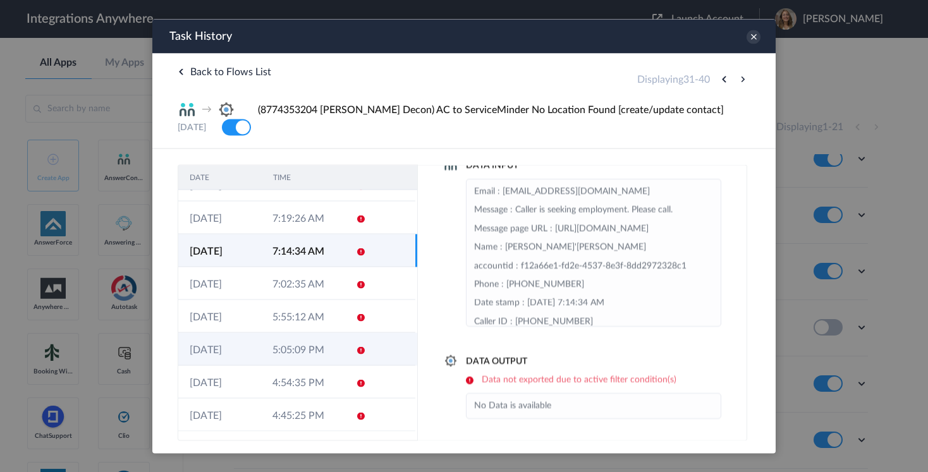
click at [289, 341] on td "5:05:09 PM" at bounding box center [302, 348] width 83 height 33
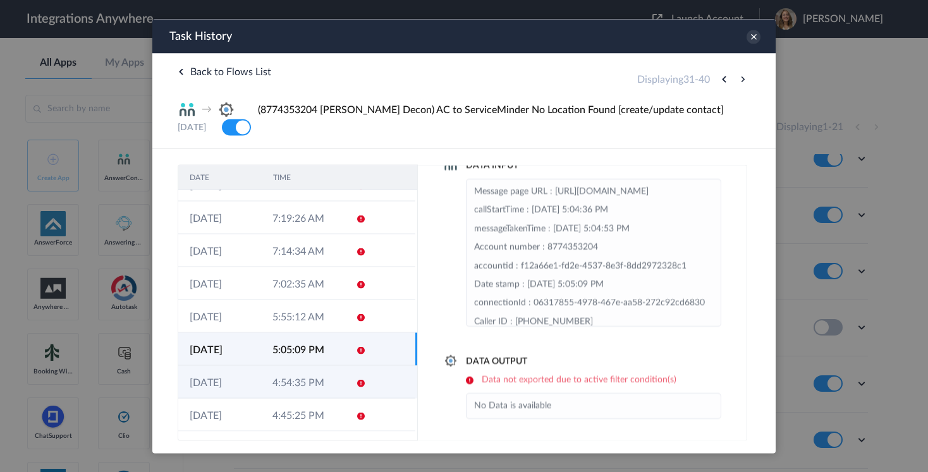
click at [289, 381] on td "4:54:35 PM" at bounding box center [302, 381] width 83 height 33
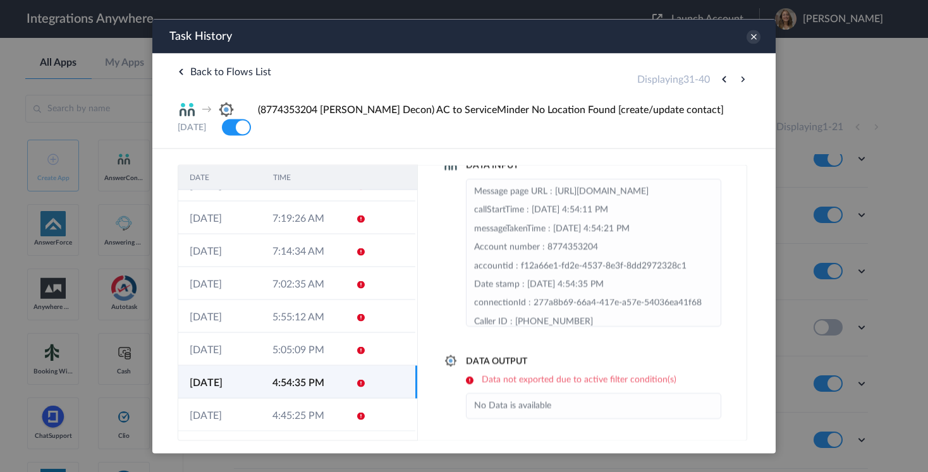
scroll to position [101, 0]
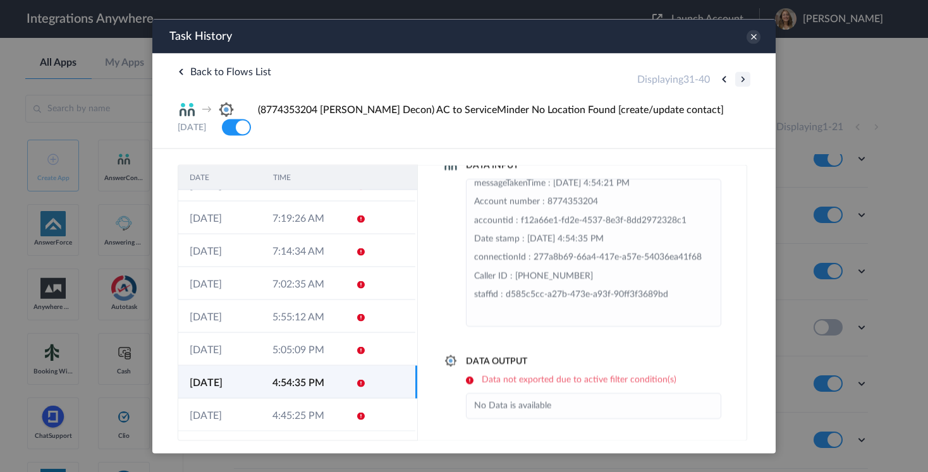
click at [741, 80] on button at bounding box center [742, 78] width 15 height 15
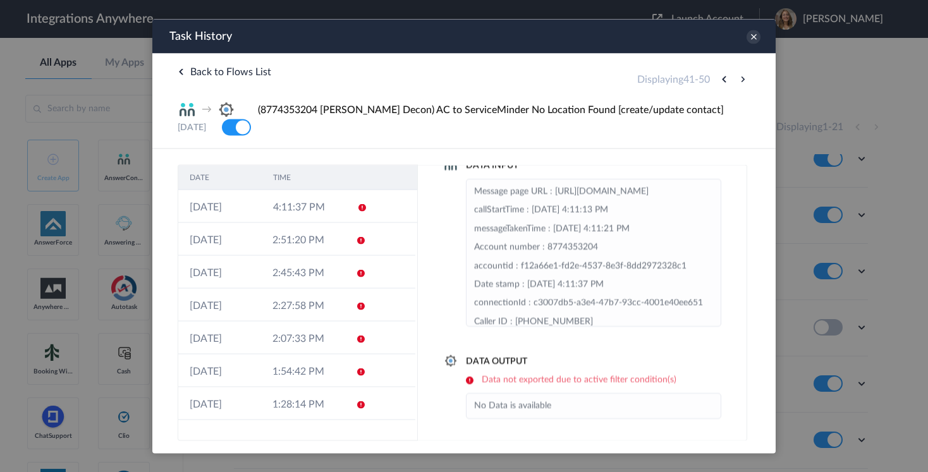
scroll to position [87, 0]
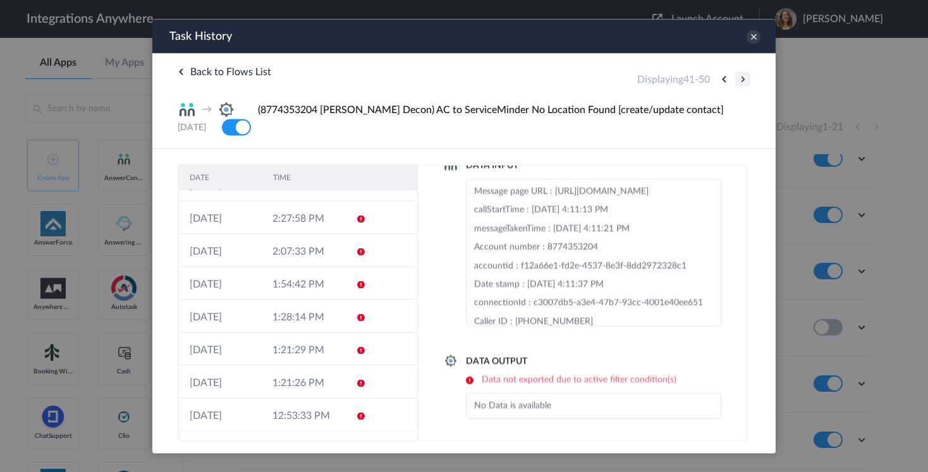
click at [741, 78] on button at bounding box center [742, 78] width 15 height 15
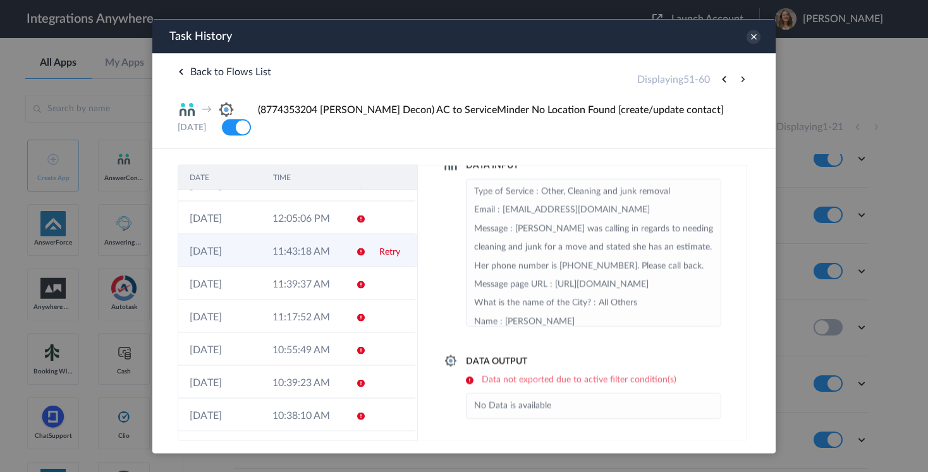
click at [288, 264] on td "11:43:18 AM" at bounding box center [302, 250] width 83 height 33
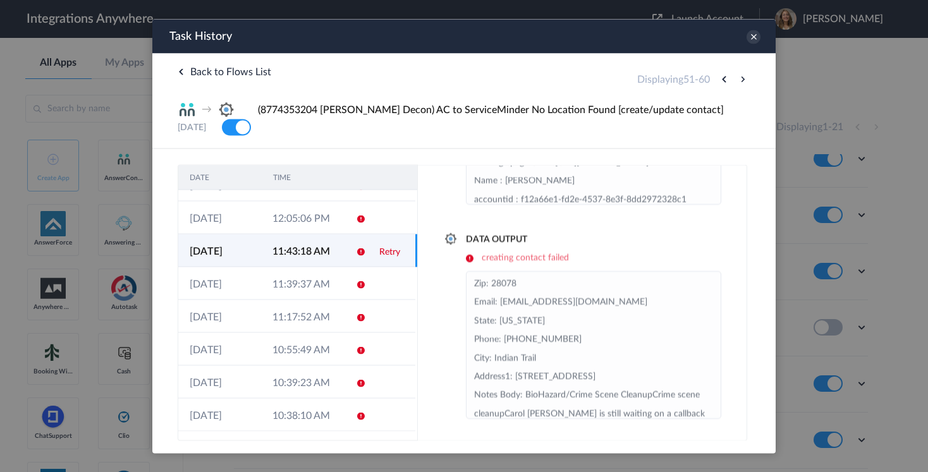
scroll to position [0, 0]
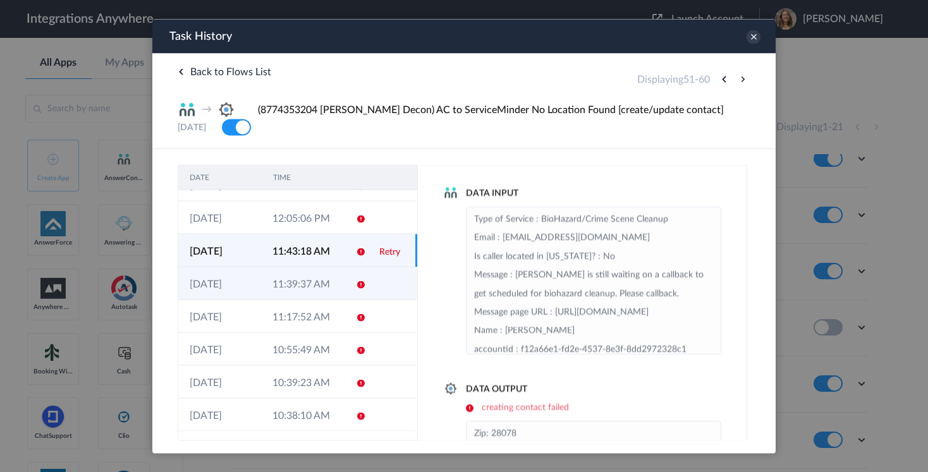
click at [295, 274] on td "11:39:37 AM" at bounding box center [302, 283] width 83 height 33
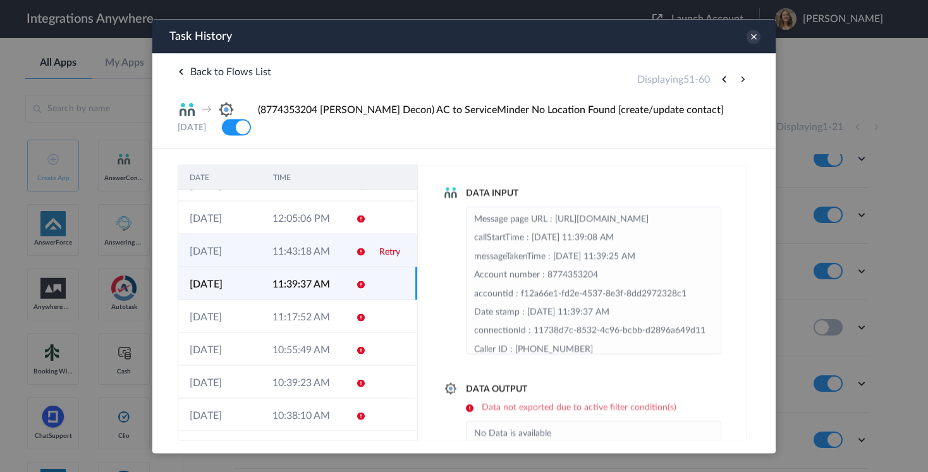
click at [294, 259] on td "11:43:18 AM" at bounding box center [302, 250] width 83 height 33
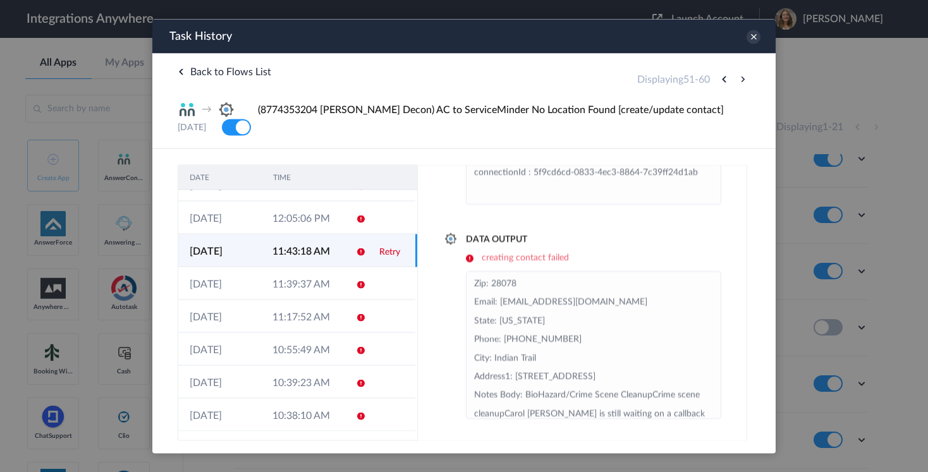
scroll to position [64, 0]
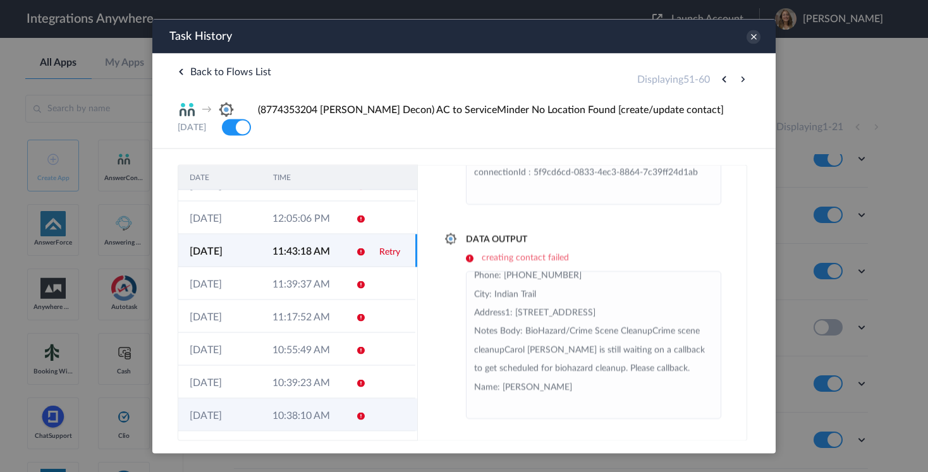
click at [348, 411] on td at bounding box center [356, 414] width 24 height 33
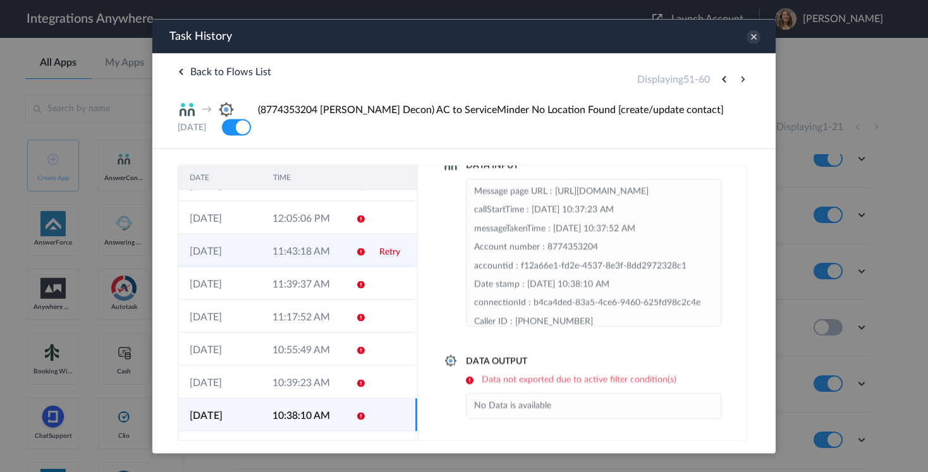
scroll to position [0, 0]
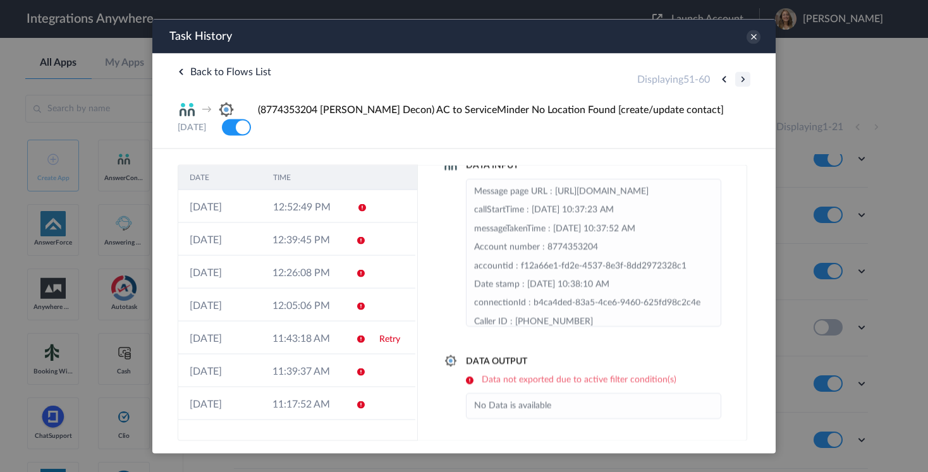
click at [738, 79] on button at bounding box center [742, 78] width 15 height 15
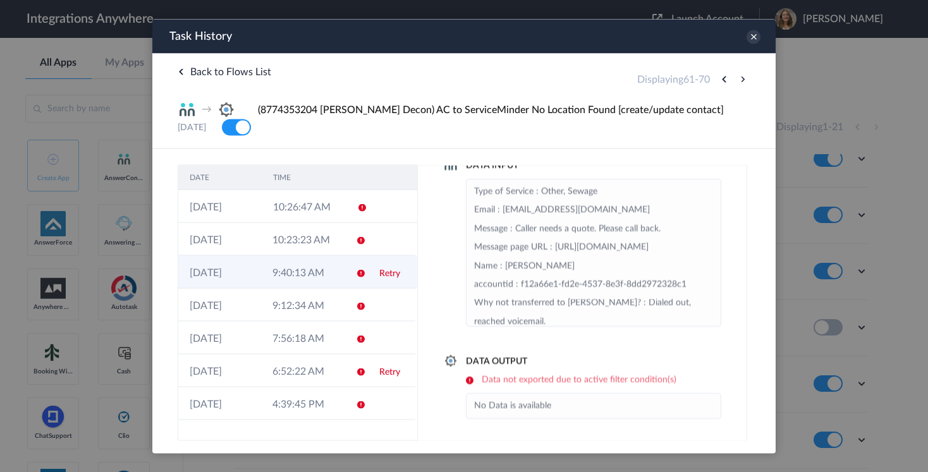
click at [312, 272] on td "9:40:13 AM" at bounding box center [302, 271] width 83 height 33
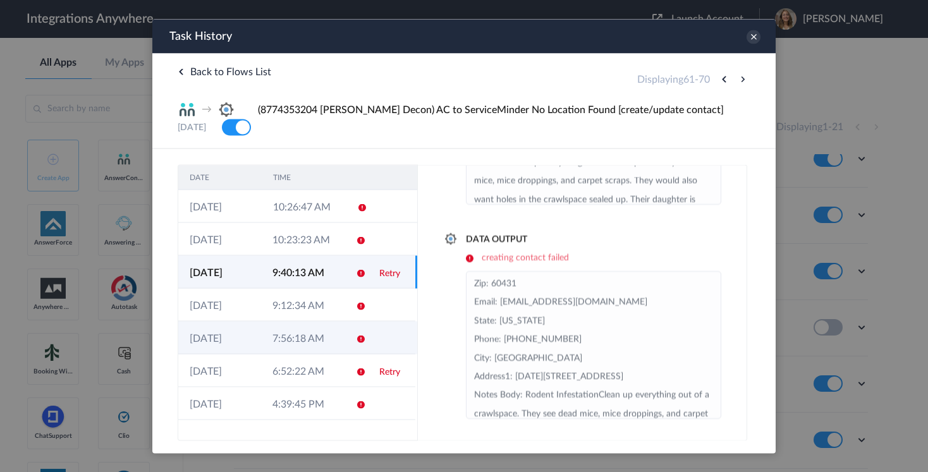
scroll to position [87, 0]
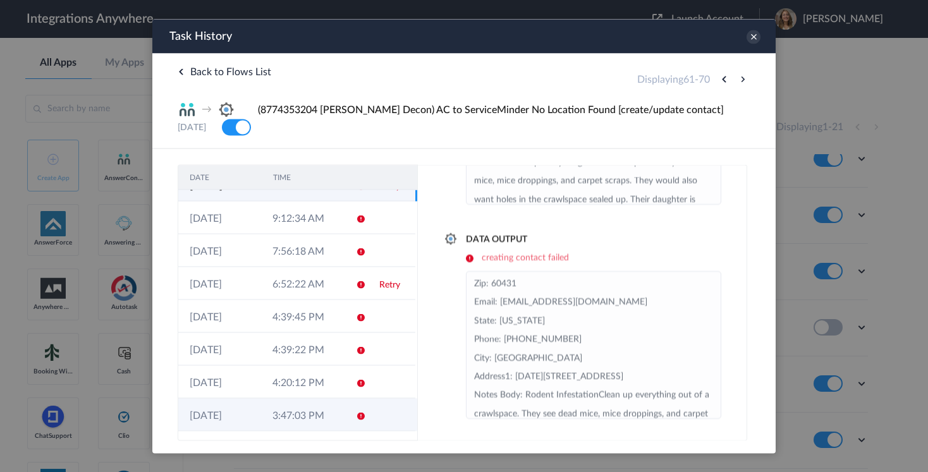
click at [327, 417] on td "3:47:03 PM" at bounding box center [302, 414] width 83 height 33
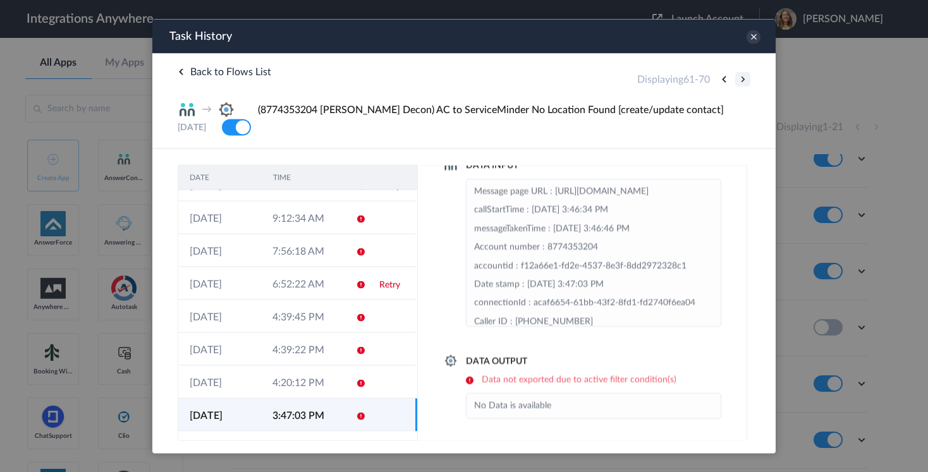
click at [738, 78] on button at bounding box center [742, 78] width 15 height 15
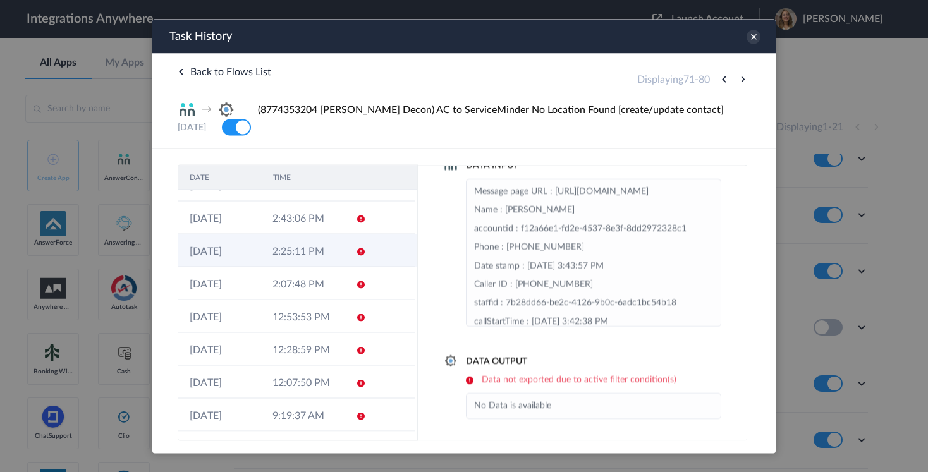
scroll to position [0, 0]
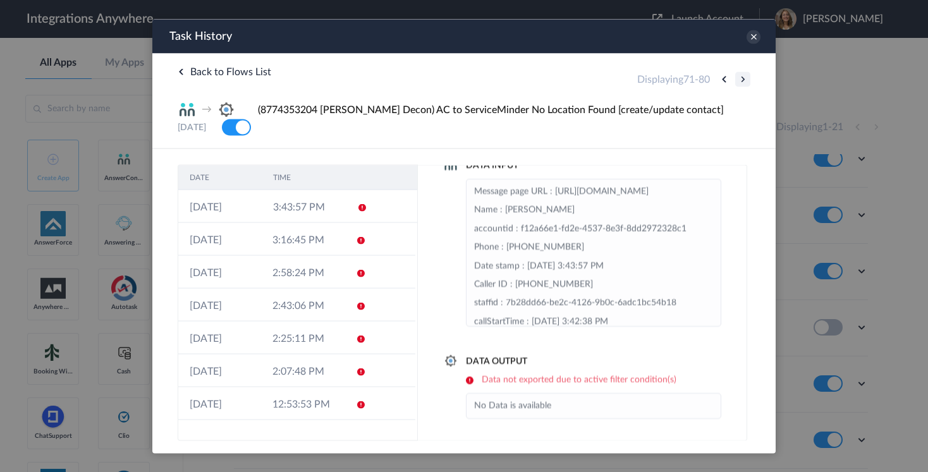
click at [743, 76] on button at bounding box center [742, 78] width 15 height 15
click at [743, 78] on button at bounding box center [742, 78] width 15 height 15
click at [739, 80] on button at bounding box center [742, 78] width 15 height 15
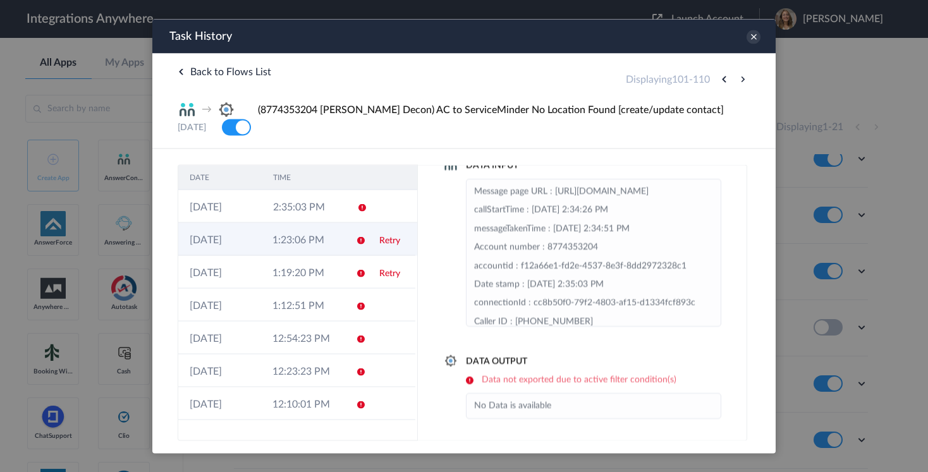
click at [310, 229] on td "1:23:06 PM" at bounding box center [302, 238] width 83 height 33
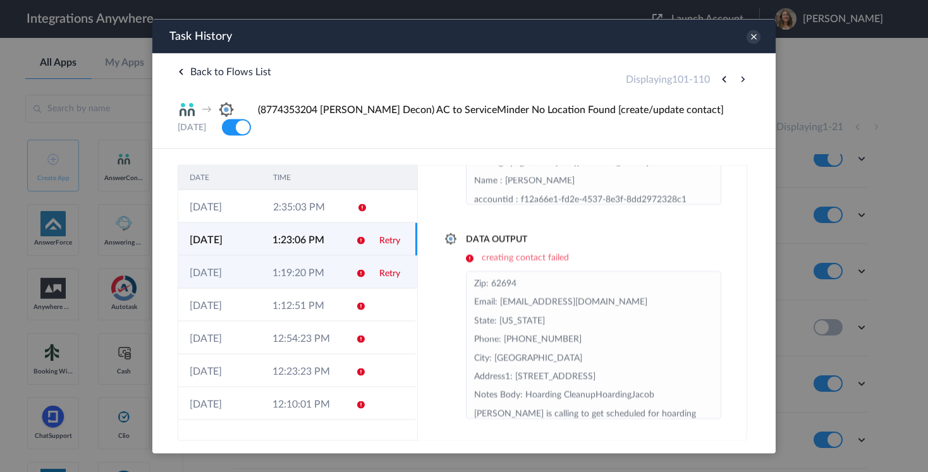
click at [313, 284] on td "1:19:20 PM" at bounding box center [302, 271] width 83 height 33
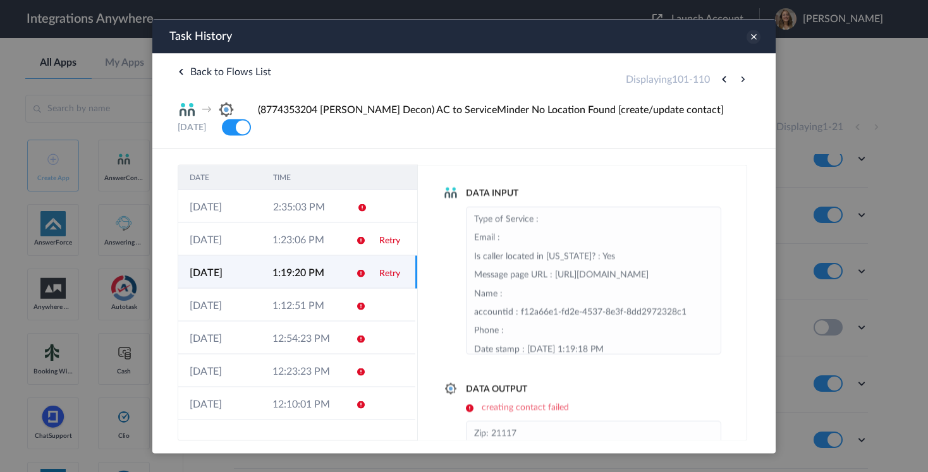
click at [754, 37] on icon at bounding box center [753, 37] width 14 height 14
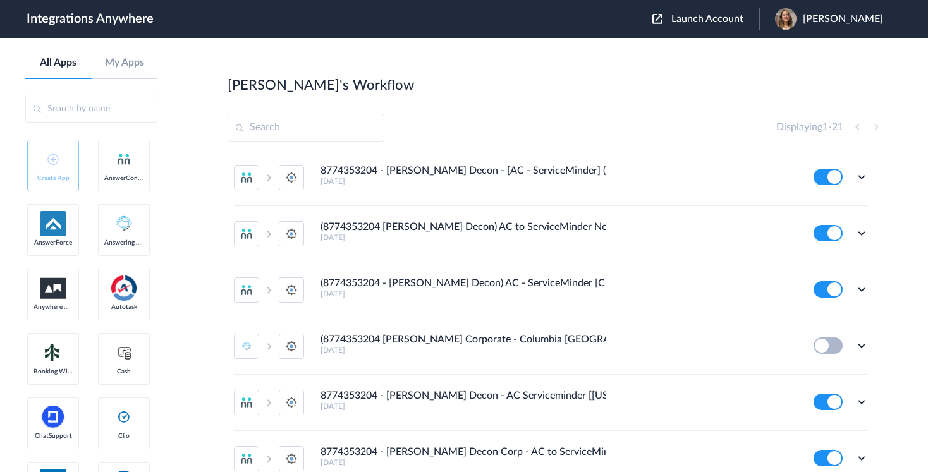
scroll to position [555, 0]
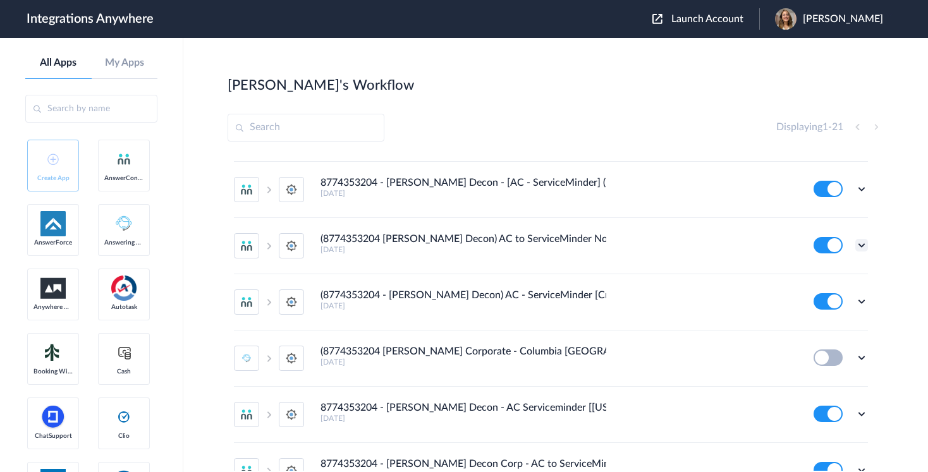
click at [861, 245] on icon at bounding box center [861, 245] width 13 height 13
click at [830, 294] on link "Task history" at bounding box center [825, 297] width 61 height 9
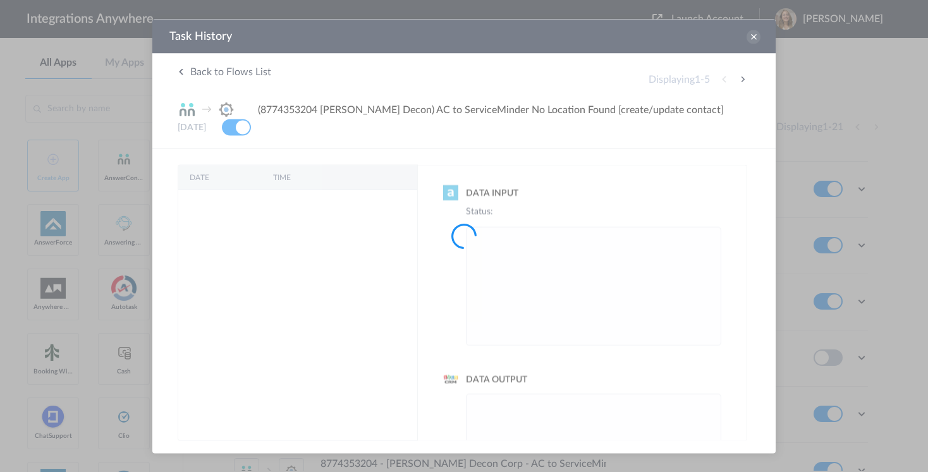
scroll to position [0, 0]
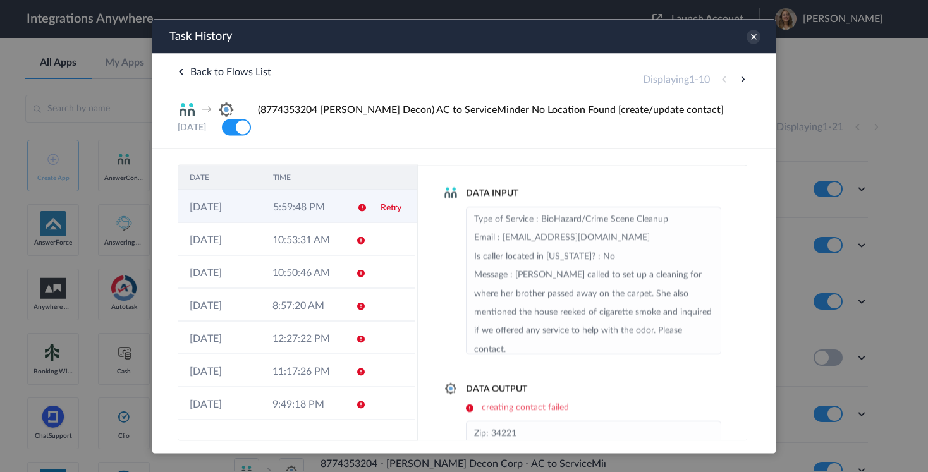
click at [304, 208] on td "5:59:48 PM" at bounding box center [303, 206] width 83 height 33
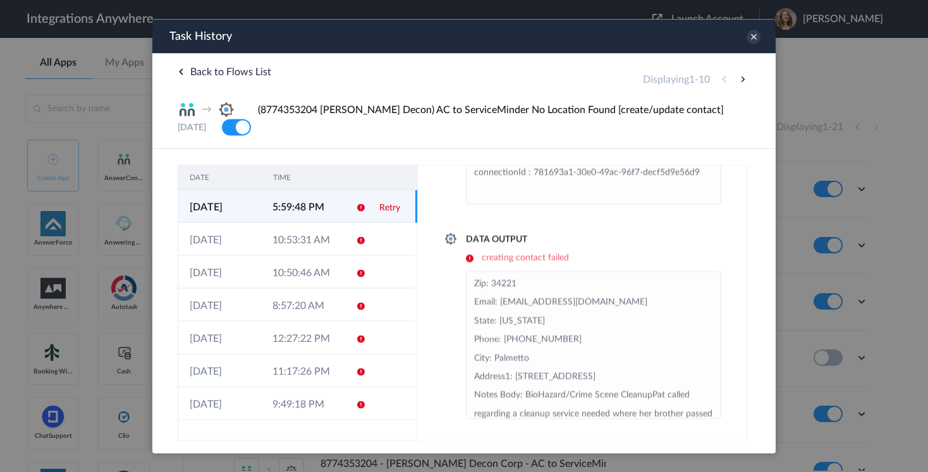
click at [430, 361] on div "Data Input Type of Service : BioHazard/Crime Scene Cleanup Email : pat_dietrich…" at bounding box center [582, 302] width 329 height 276
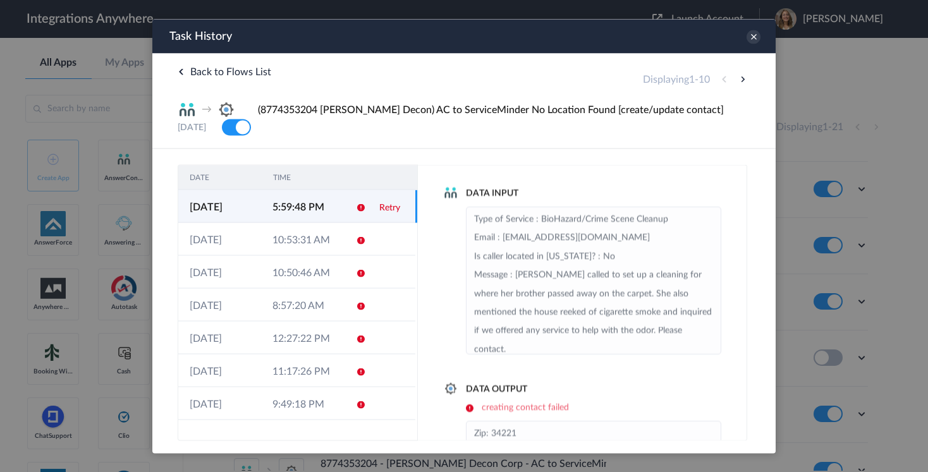
click at [441, 246] on div "Data Input Type of Service : BioHazard/Crime Scene Cleanup Email : pat_dietrich…" at bounding box center [582, 302] width 329 height 276
click at [450, 319] on div "Data Input Type of Service : BioHazard/Crime Scene Cleanup Email : pat_dietrich…" at bounding box center [582, 269] width 278 height 167
click at [454, 142] on div "Back to Flows List Displaying 1 - 10 → (8774353204 Spaulding Decon) AC to Servi…" at bounding box center [463, 100] width 623 height 95
click at [755, 35] on icon at bounding box center [753, 37] width 14 height 14
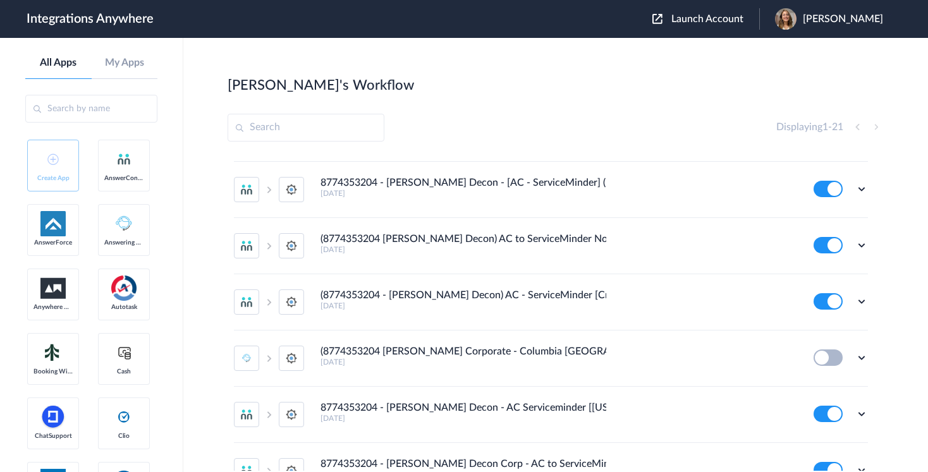
click at [534, 68] on main "Jason's Workflow Create Displaying 1 - 21 In Progress (8774353204 - Spaulding D…" at bounding box center [555, 255] width 744 height 434
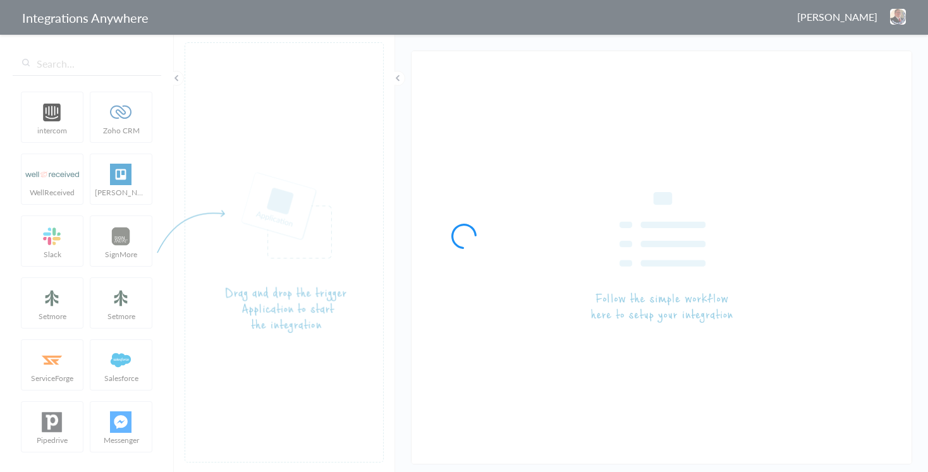
type input "(8774353204 [PERSON_NAME] Decon) AC to ServiceMinder No Location Found [create/…"
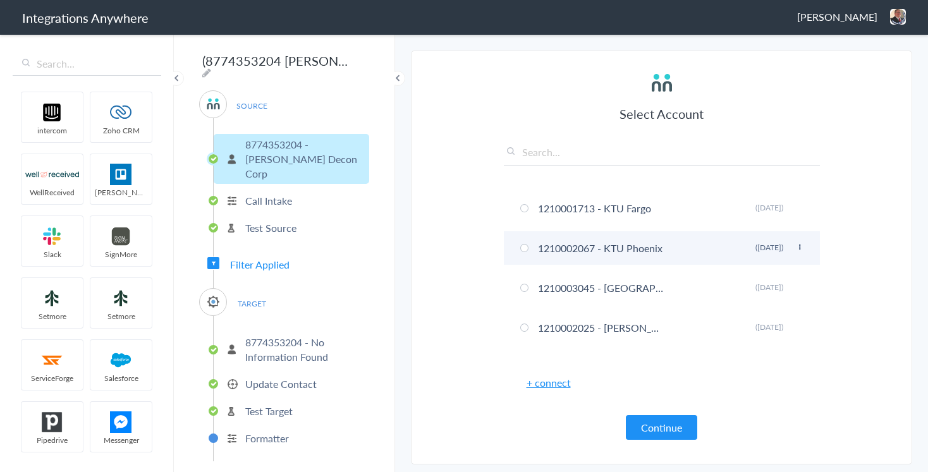
scroll to position [9107, 0]
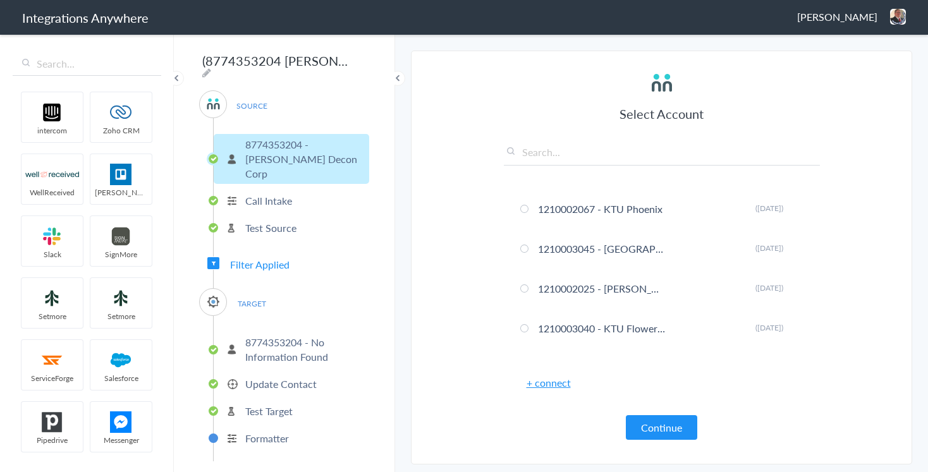
click at [305, 335] on p "8774353204 - No Information Found" at bounding box center [305, 349] width 121 height 29
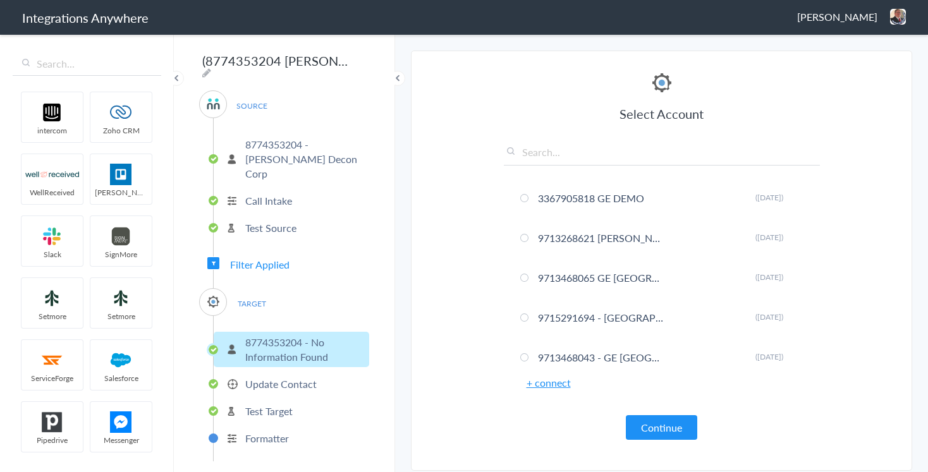
click at [273, 337] on p "8774353204 - No Information Found" at bounding box center [305, 349] width 121 height 29
click at [246, 295] on span "TARGET" at bounding box center [252, 303] width 48 height 17
click at [246, 257] on span "Filter Applied" at bounding box center [259, 264] width 59 height 15
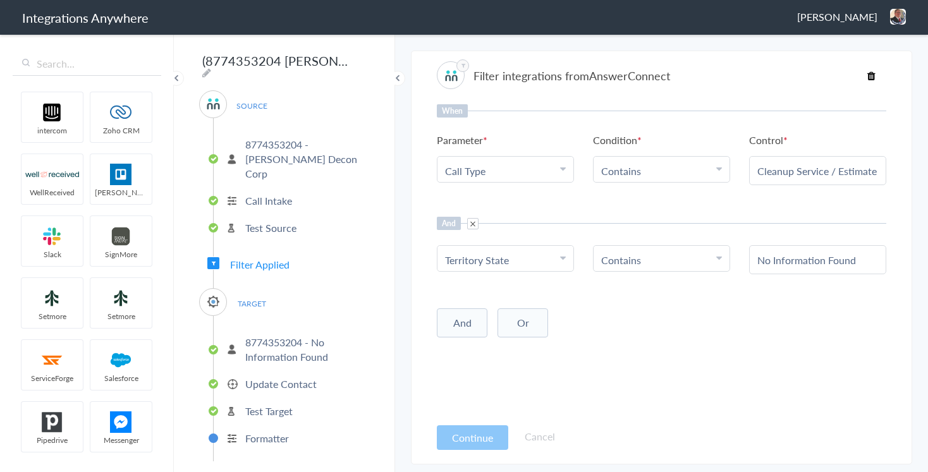
click at [281, 340] on p "8774353204 - No Information Found" at bounding box center [305, 349] width 121 height 29
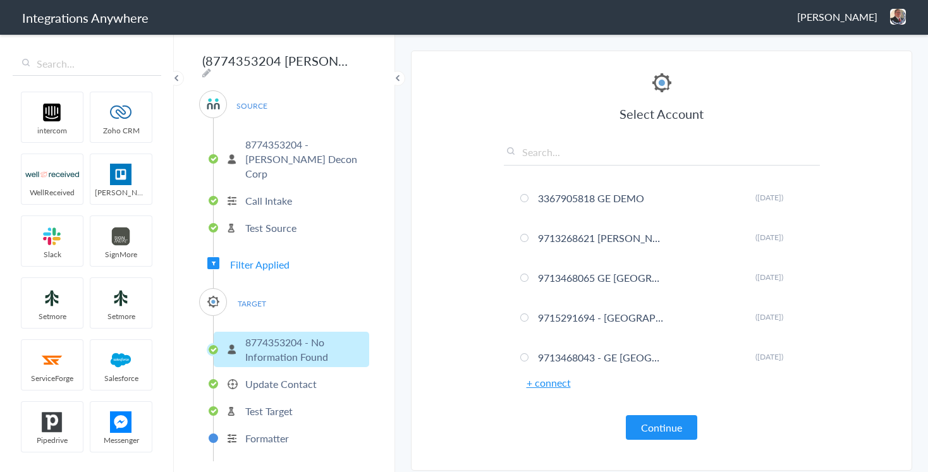
click at [278, 377] on p "Update Contact" at bounding box center [280, 384] width 71 height 15
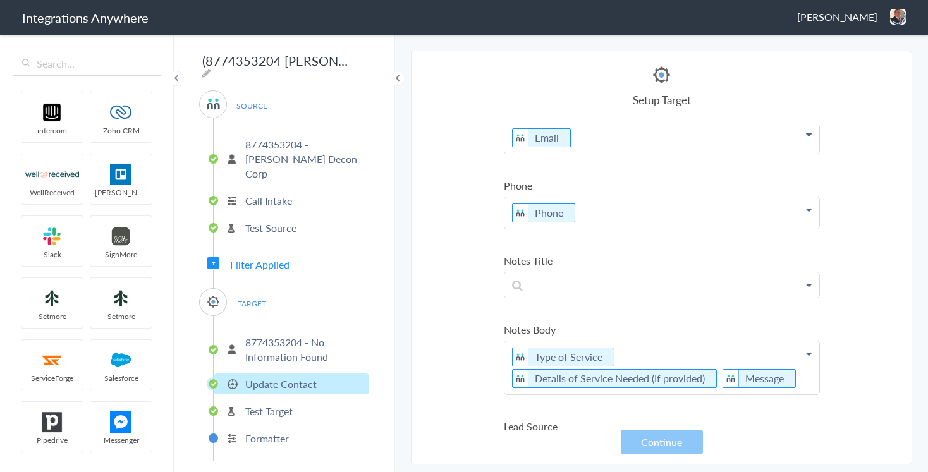
scroll to position [0, 0]
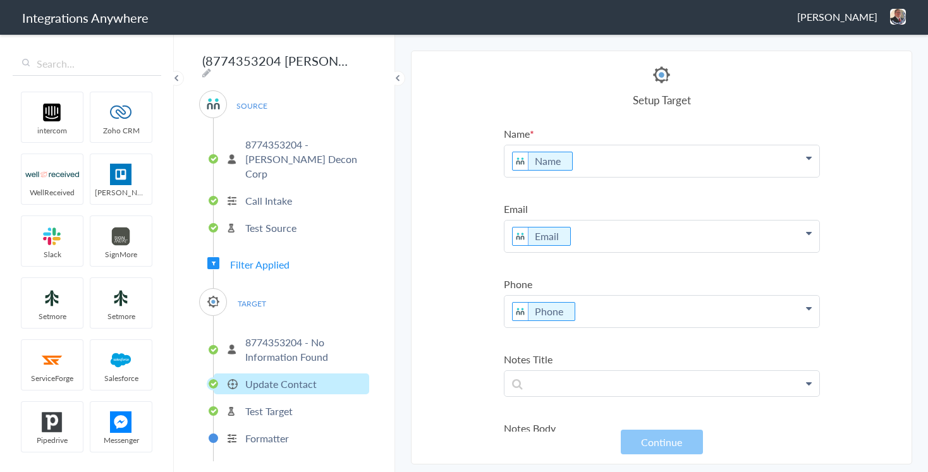
click at [245, 295] on span "TARGET" at bounding box center [252, 303] width 48 height 17
click at [259, 335] on p "8774353204 - No Information Found" at bounding box center [305, 349] width 121 height 29
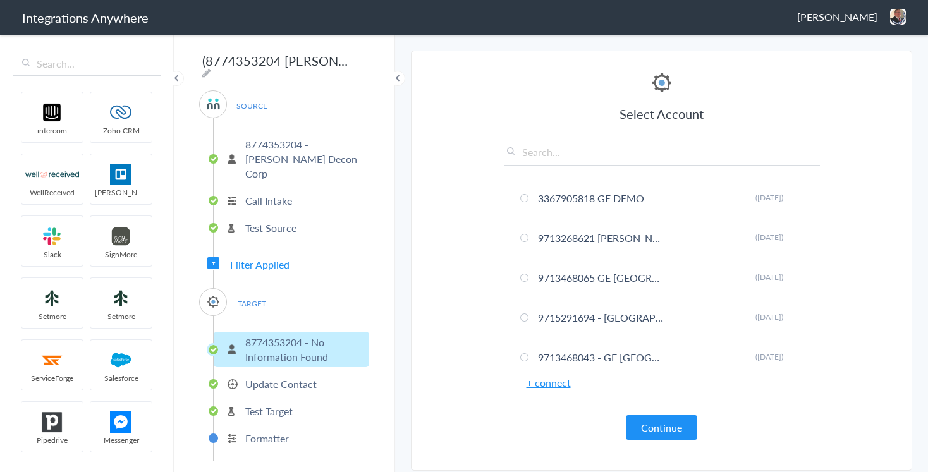
click at [265, 377] on p "Update Contact" at bounding box center [280, 384] width 71 height 15
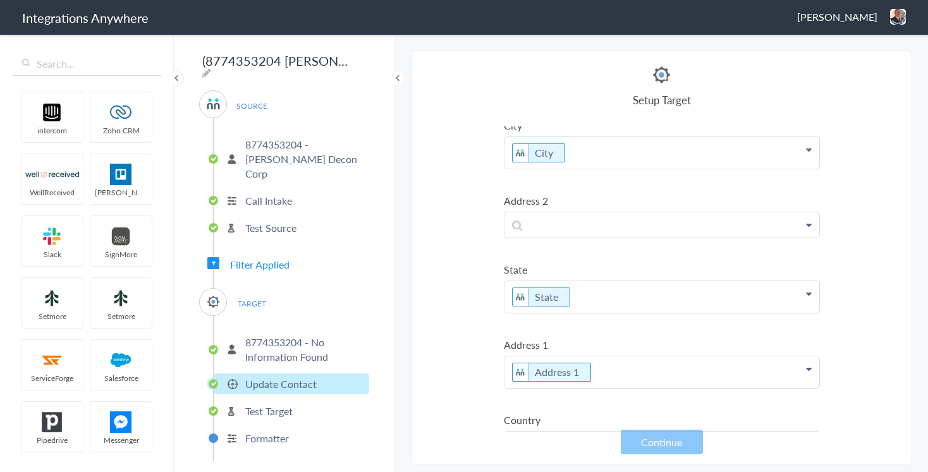
scroll to position [662, 0]
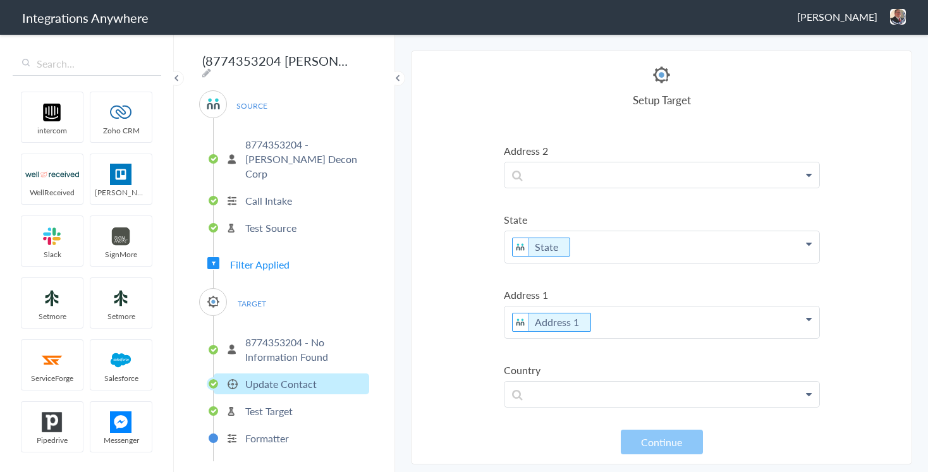
click at [270, 404] on p "Test Target" at bounding box center [268, 411] width 47 height 15
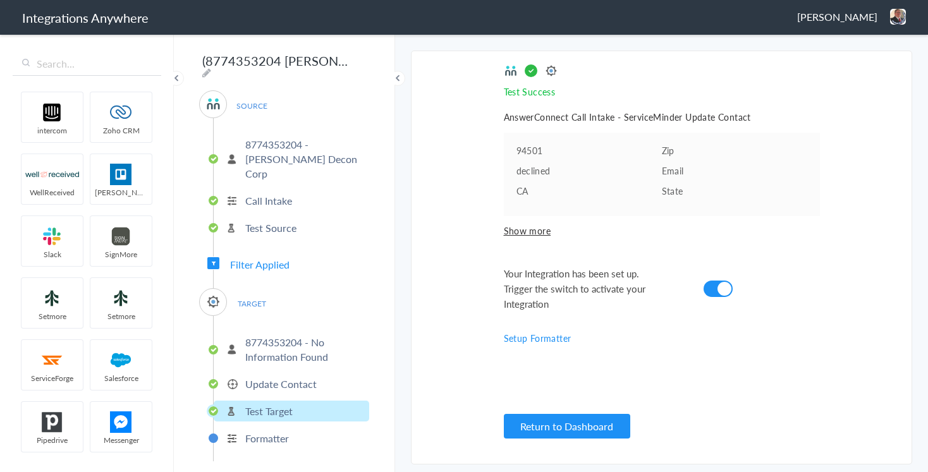
click at [275, 221] on p "Test Source" at bounding box center [270, 228] width 51 height 15
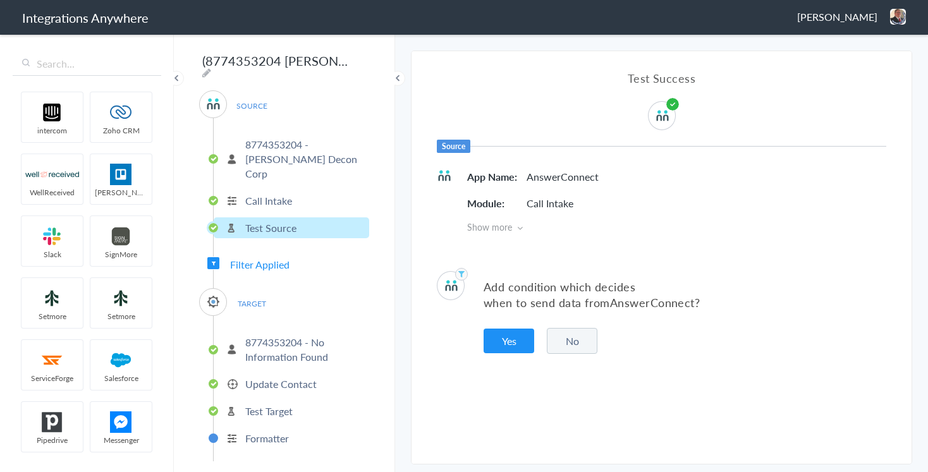
click at [260, 257] on span "Filter Applied" at bounding box center [259, 264] width 59 height 15
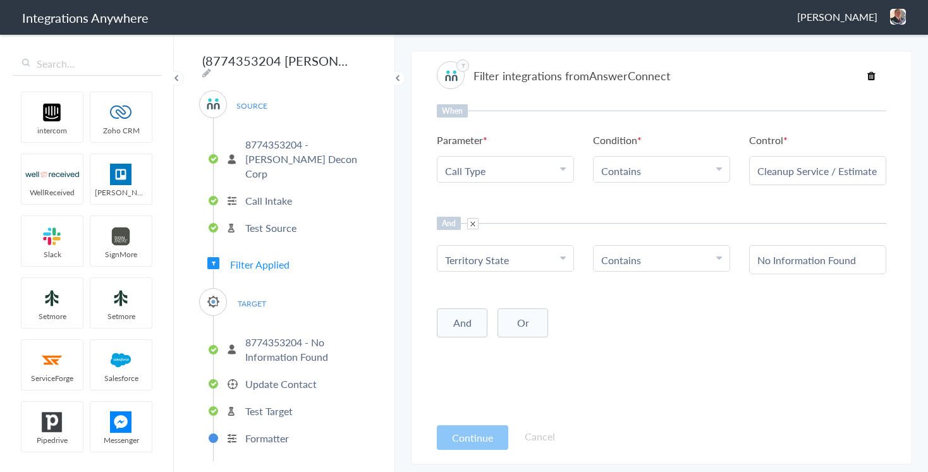
click at [258, 295] on span "TARGET" at bounding box center [252, 303] width 48 height 17
click at [284, 339] on p "8774353204 - No Information Found" at bounding box center [305, 349] width 121 height 29
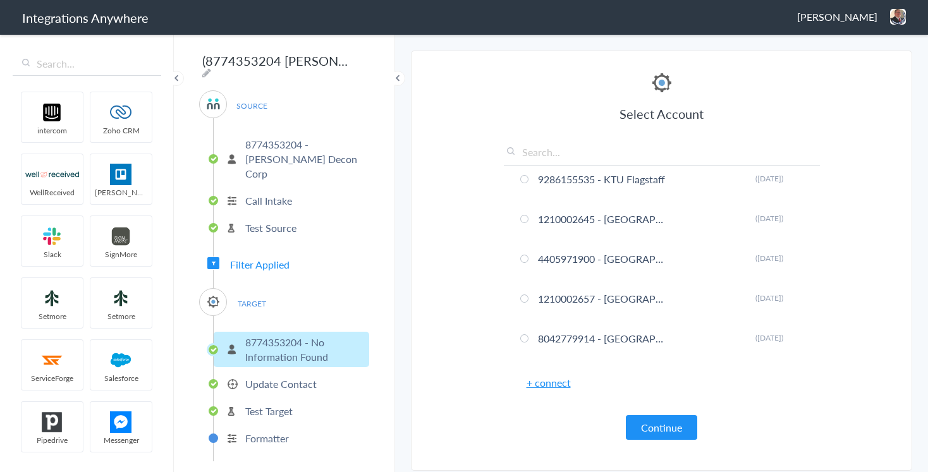
scroll to position [9527, 0]
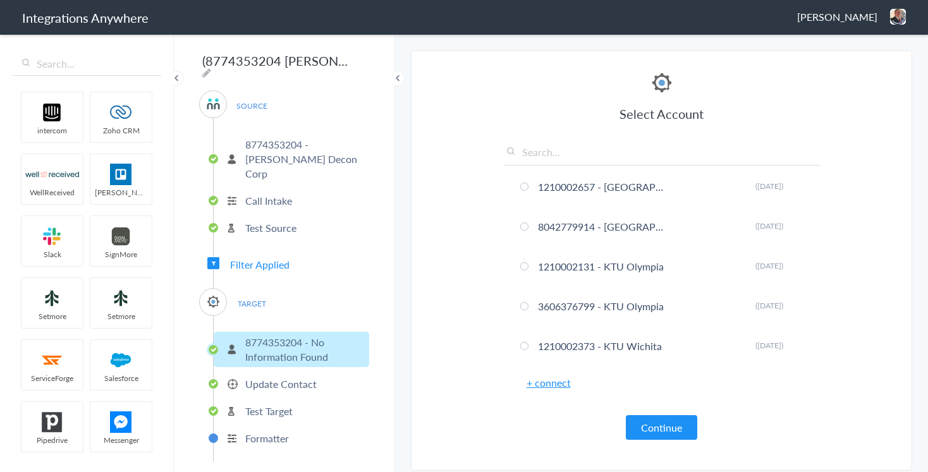
click at [272, 377] on p "Update Contact" at bounding box center [280, 384] width 71 height 15
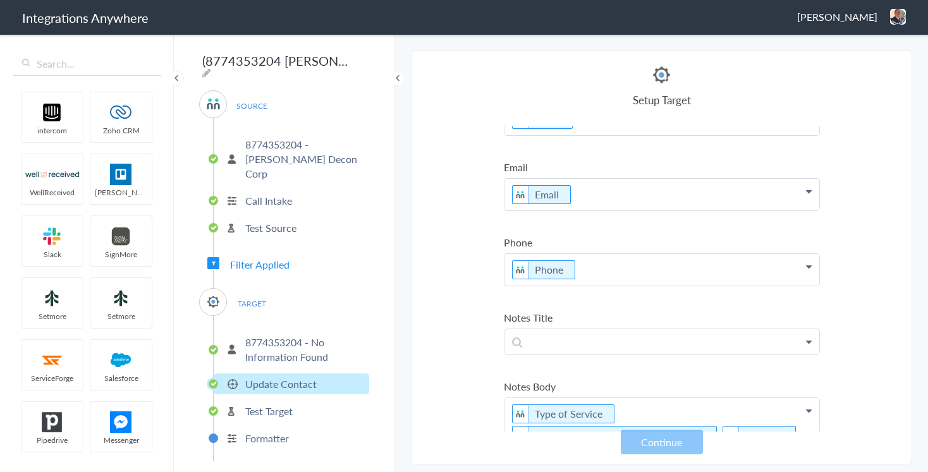
scroll to position [0, 0]
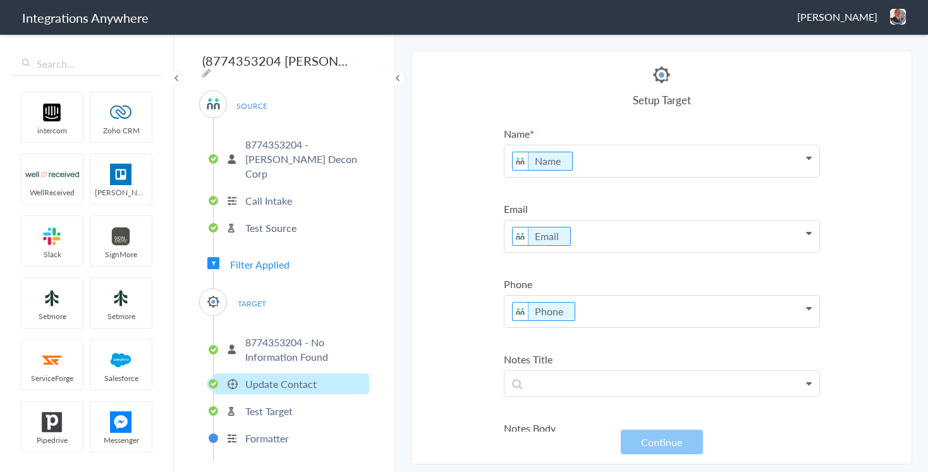
click at [267, 221] on p "Test Source" at bounding box center [270, 228] width 51 height 15
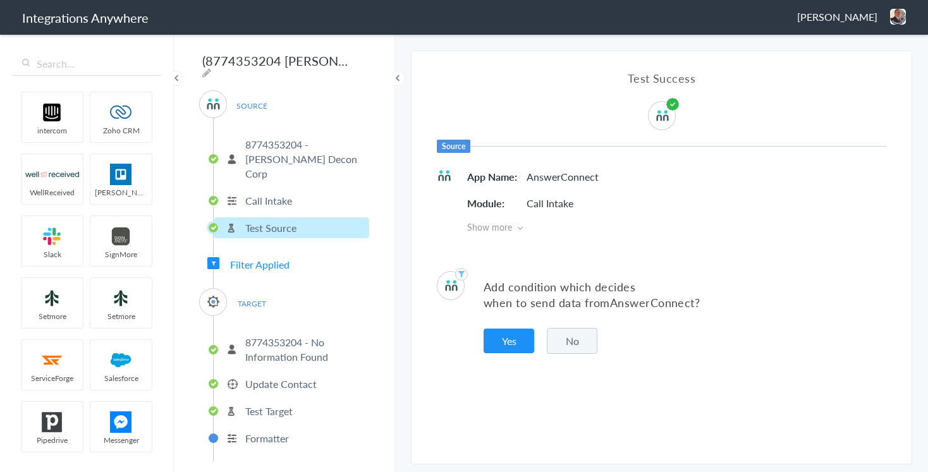
click at [257, 193] on p "Call Intake" at bounding box center [268, 200] width 47 height 15
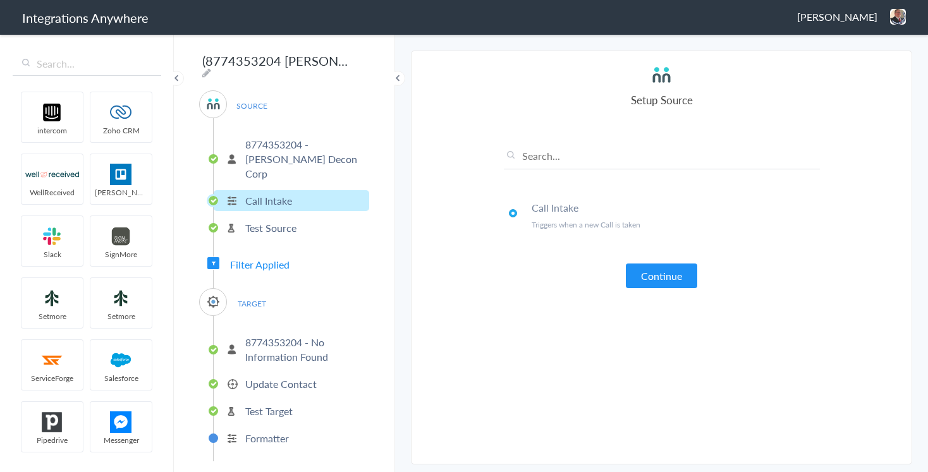
click at [253, 257] on span "Filter Applied" at bounding box center [259, 264] width 59 height 15
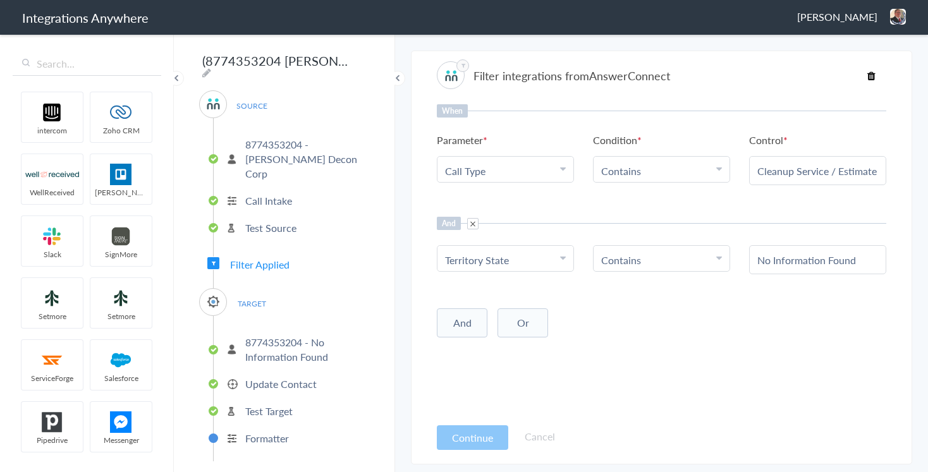
click at [248, 221] on p "Test Source" at bounding box center [270, 228] width 51 height 15
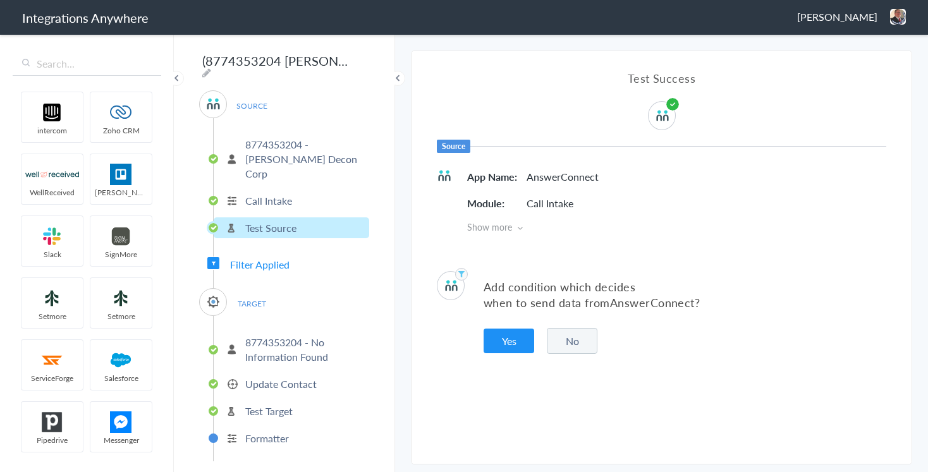
click at [258, 258] on div "SOURCE 8774353204 - [PERSON_NAME] Decon Corp Call Intake Test Source Filter App…" at bounding box center [284, 275] width 170 height 371
click at [266, 193] on p "Call Intake" at bounding box center [268, 200] width 47 height 15
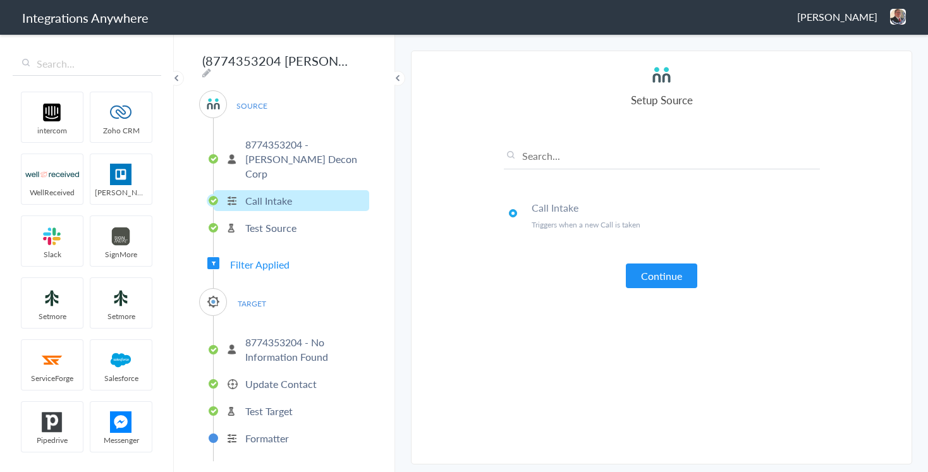
click at [266, 145] on p "8774353204 - [PERSON_NAME] Decon Corp" at bounding box center [305, 159] width 121 height 44
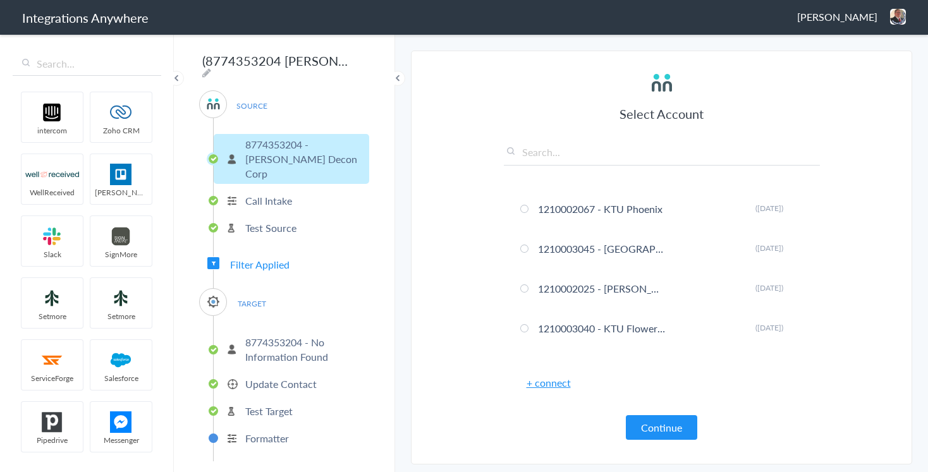
click at [260, 101] on span "SOURCE" at bounding box center [252, 105] width 48 height 17
click at [267, 193] on p "Call Intake" at bounding box center [268, 200] width 47 height 15
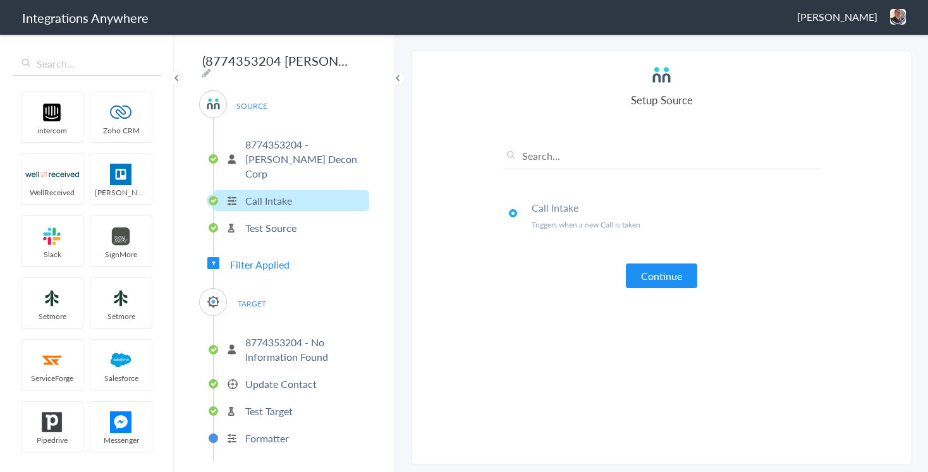
click at [270, 337] on p "8774353204 - No Information Found" at bounding box center [305, 349] width 121 height 29
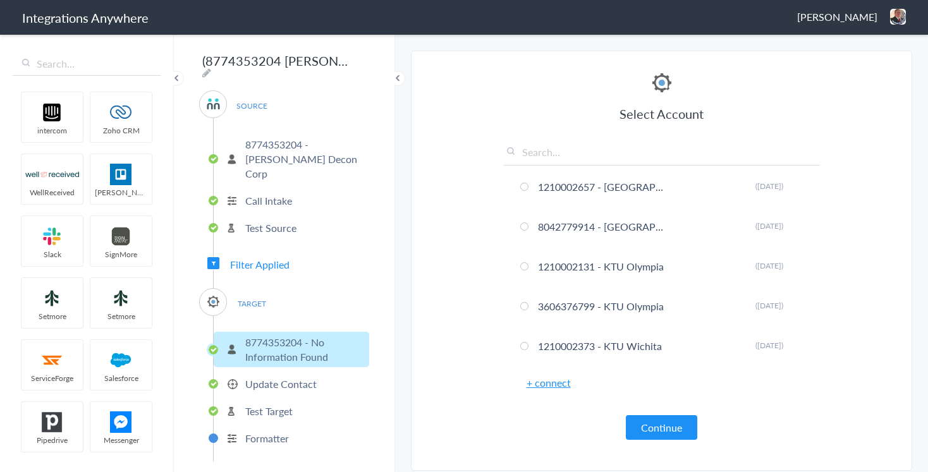
click at [254, 295] on span "TARGET" at bounding box center [252, 303] width 48 height 17
click at [253, 295] on span "TARGET" at bounding box center [252, 303] width 48 height 17
click at [272, 335] on p "8774353204 - No Information Found" at bounding box center [305, 349] width 121 height 29
click at [274, 377] on p "Update Contact" at bounding box center [280, 384] width 71 height 15
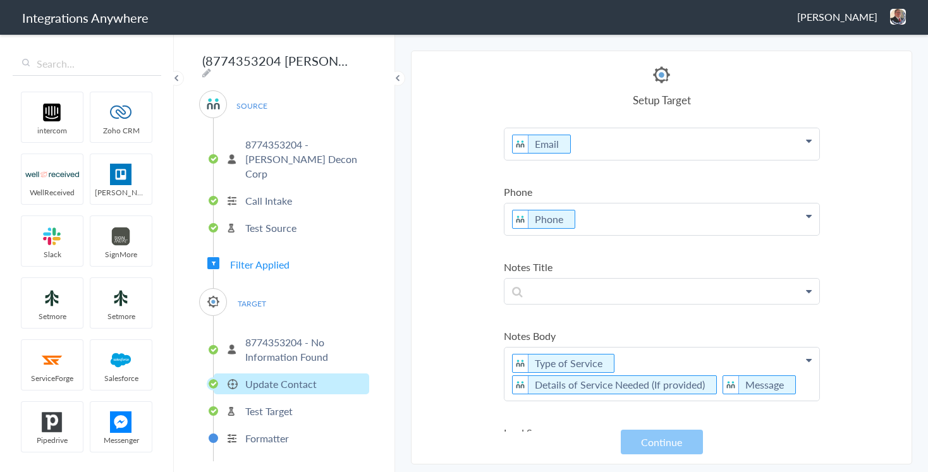
scroll to position [183, 0]
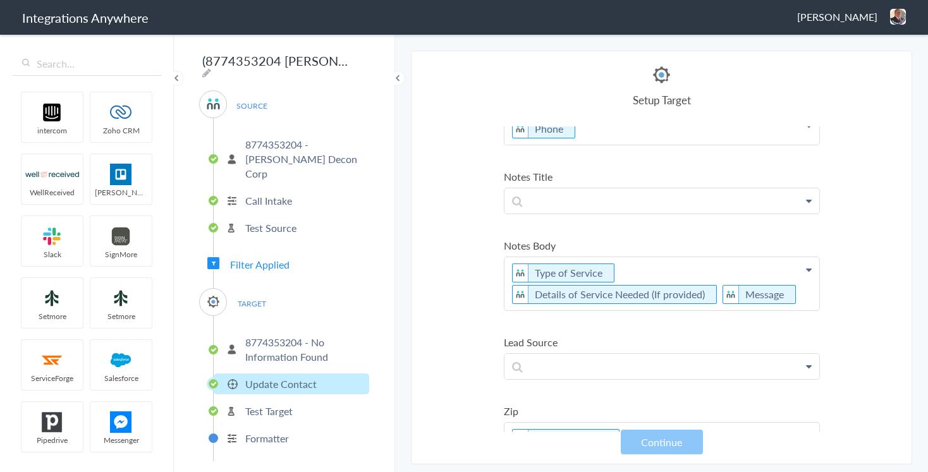
click at [439, 267] on section "Select Account 1231238378 Rename Delete ([DATE]) 1210007931 Rename Delete ([DAT…" at bounding box center [661, 258] width 501 height 414
click at [415, 315] on section "Select Account 1231238378 Rename Delete ([DATE]) 1210007931 Rename Delete ([DAT…" at bounding box center [661, 258] width 501 height 414
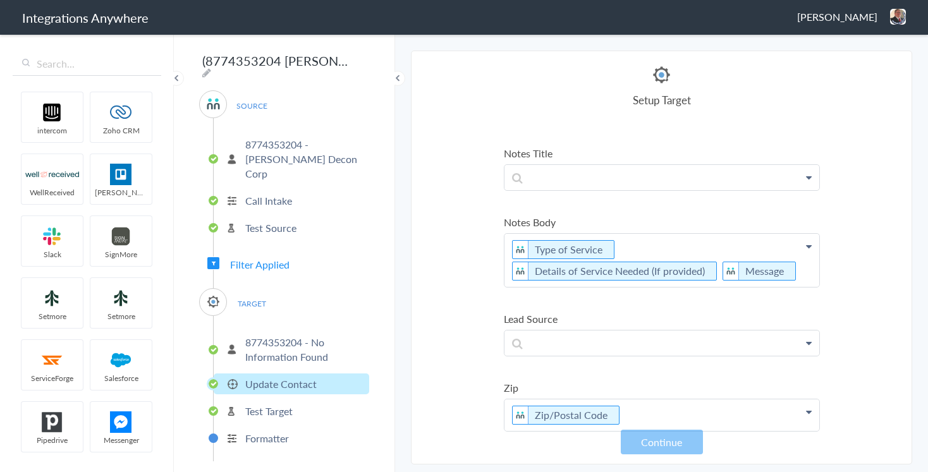
scroll to position [0, 0]
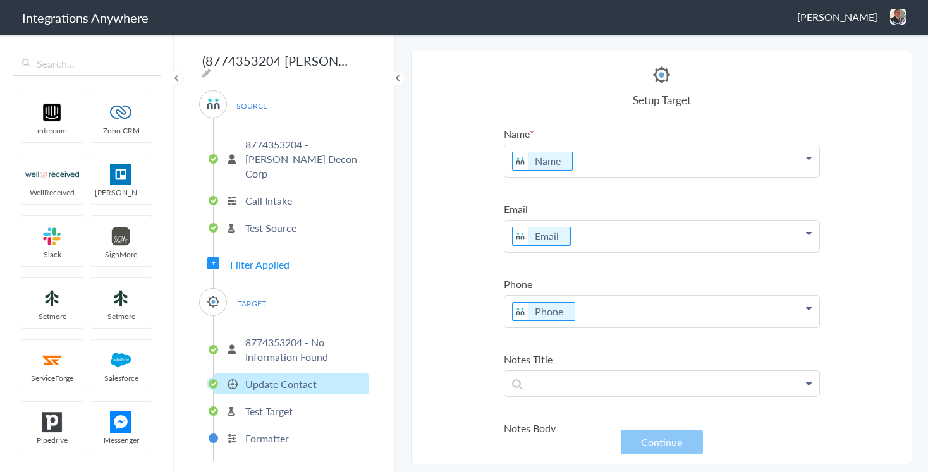
click at [246, 295] on span "TARGET" at bounding box center [252, 303] width 48 height 17
click at [241, 257] on span "Filter Applied" at bounding box center [259, 264] width 59 height 15
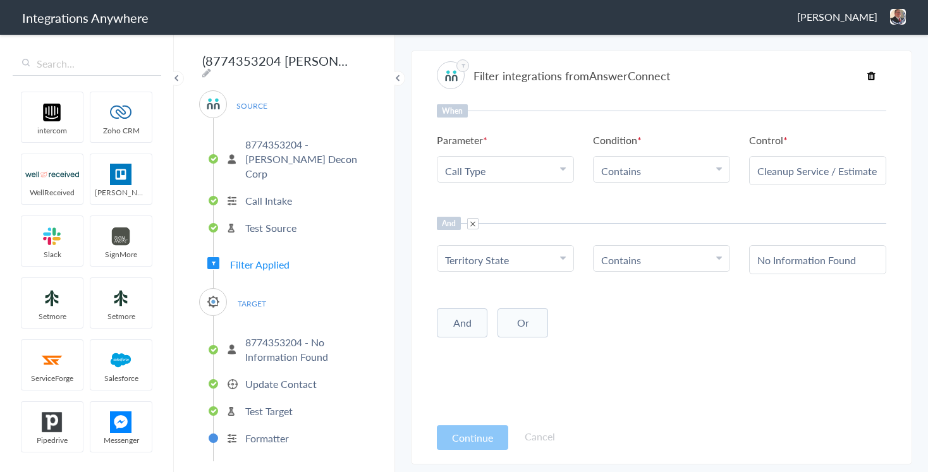
click at [401, 337] on main "The system encountered four errors. Check More Trigger Connect Action Setup Tes…" at bounding box center [661, 252] width 533 height 439
click at [557, 42] on main "The system encountered four errors. Check More Trigger Connect Action Setup Tes…" at bounding box center [661, 252] width 533 height 439
click at [403, 322] on main "The system encountered four errors. Check More Trigger Connect Action Setup Tes…" at bounding box center [661, 252] width 533 height 439
click at [280, 335] on p "8774353204 - No Information Found" at bounding box center [305, 349] width 121 height 29
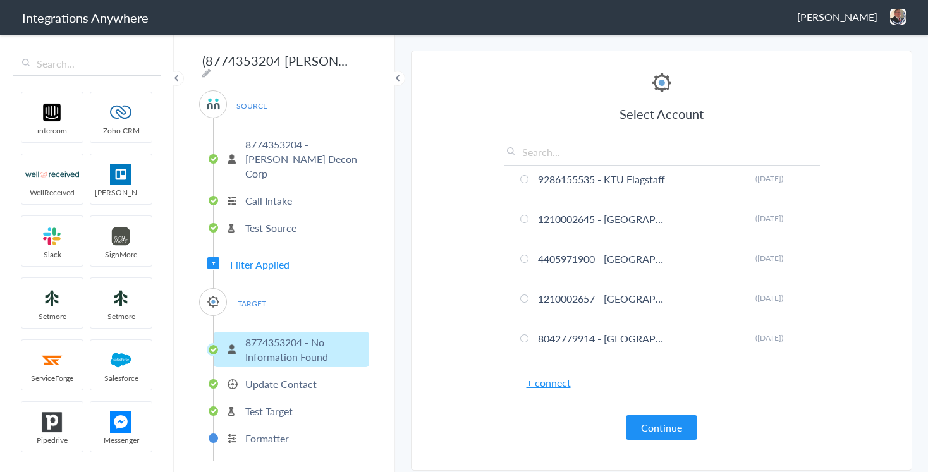
scroll to position [9527, 0]
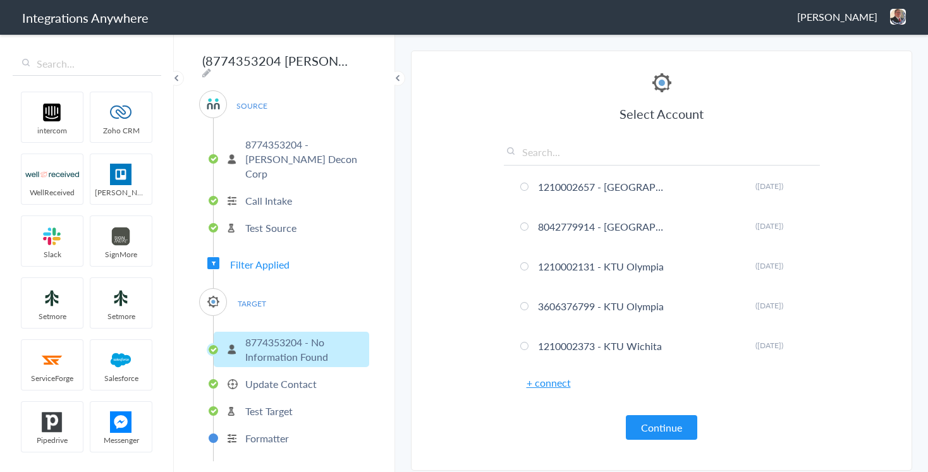
click at [394, 343] on div "(8774353204 [PERSON_NAME] Decon) AC to ServiceMinder No Location Found [create/…" at bounding box center [284, 252] width 221 height 439
